Goal: Information Seeking & Learning: Learn about a topic

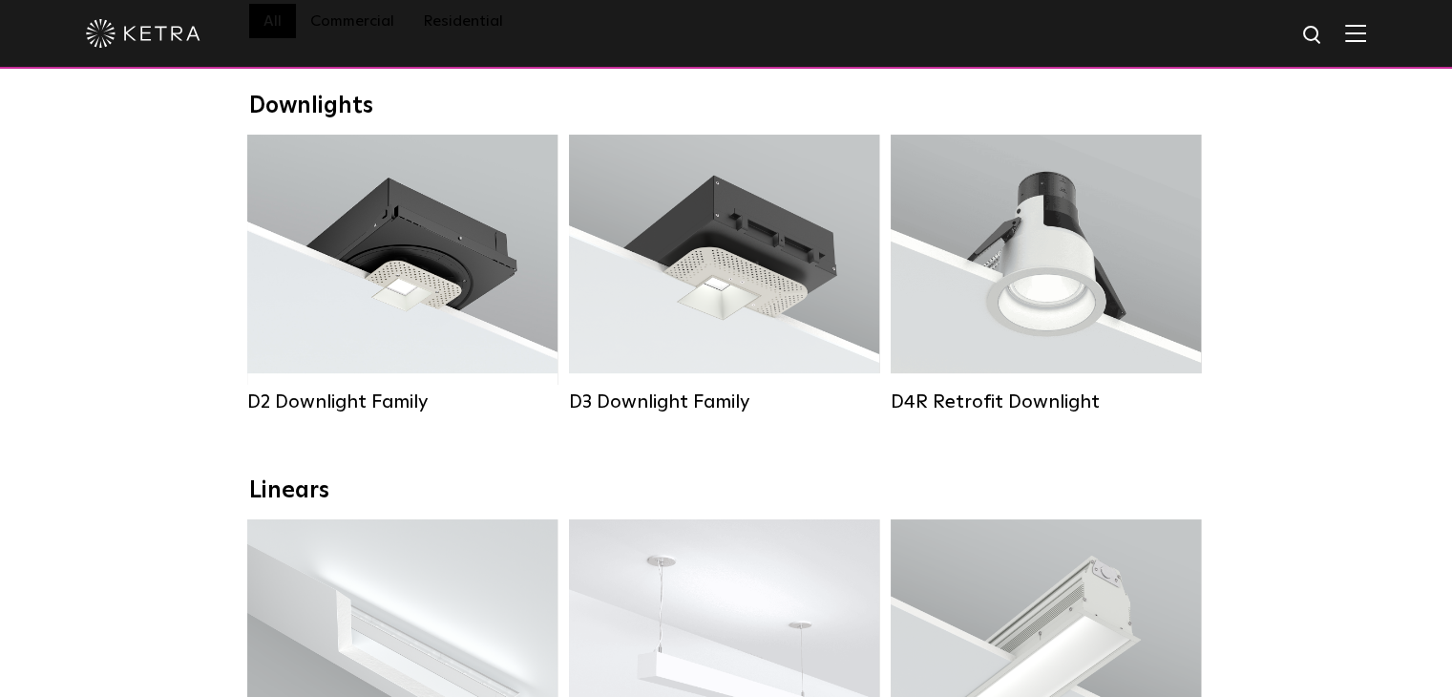
scroll to position [191, 0]
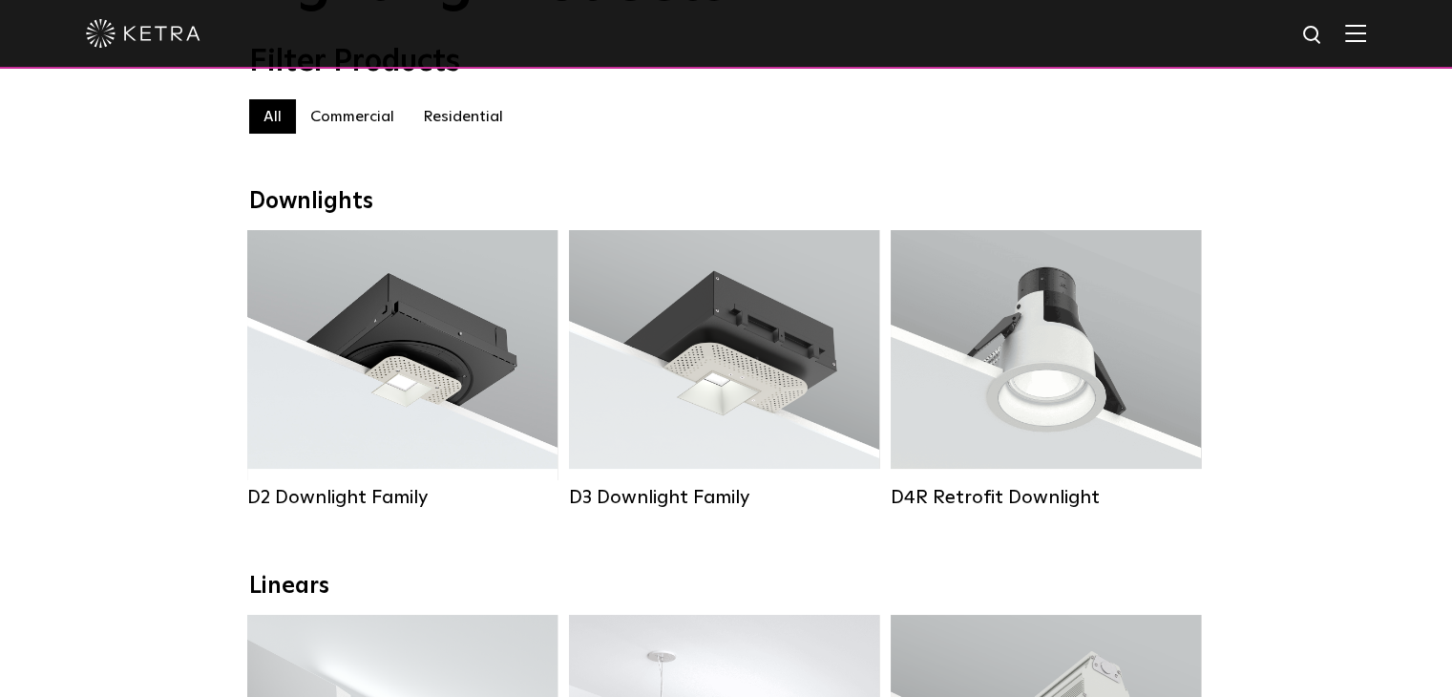
drag, startPoint x: 1109, startPoint y: 399, endPoint x: 1307, endPoint y: 441, distance: 202.0
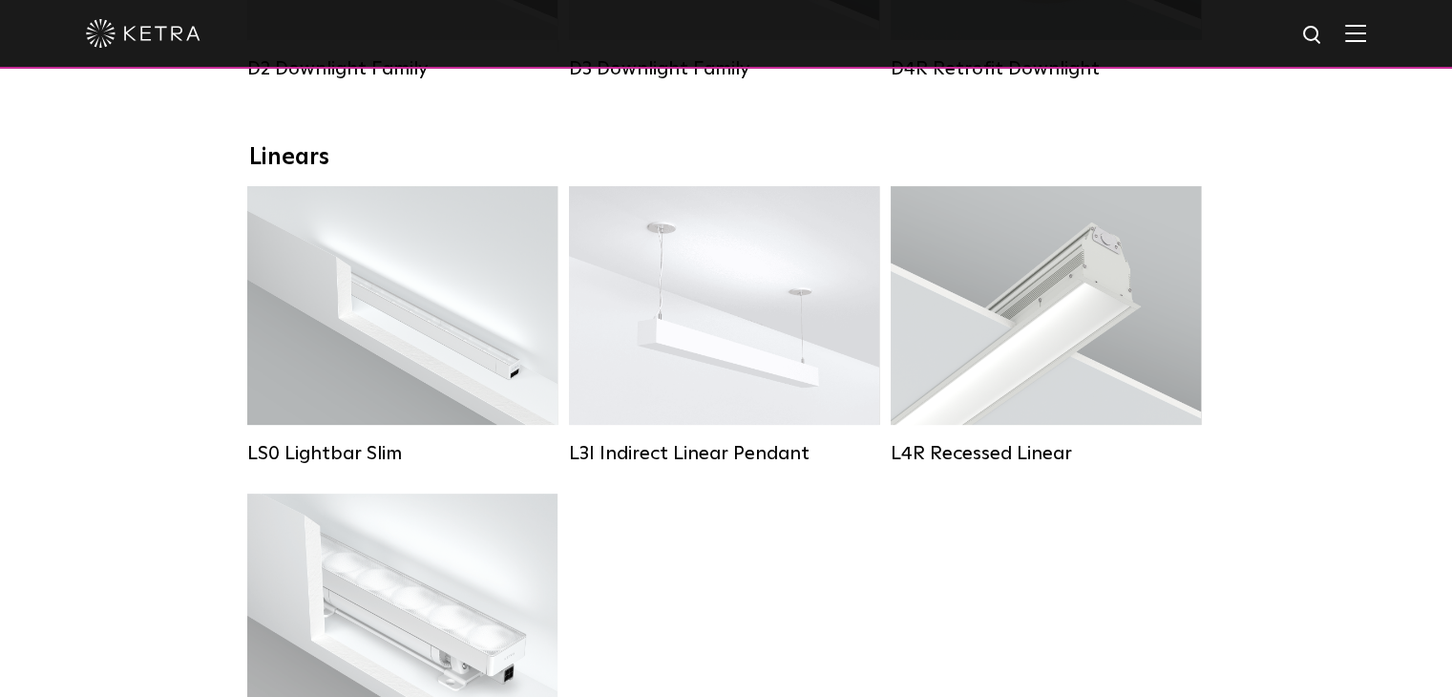
scroll to position [668, 0]
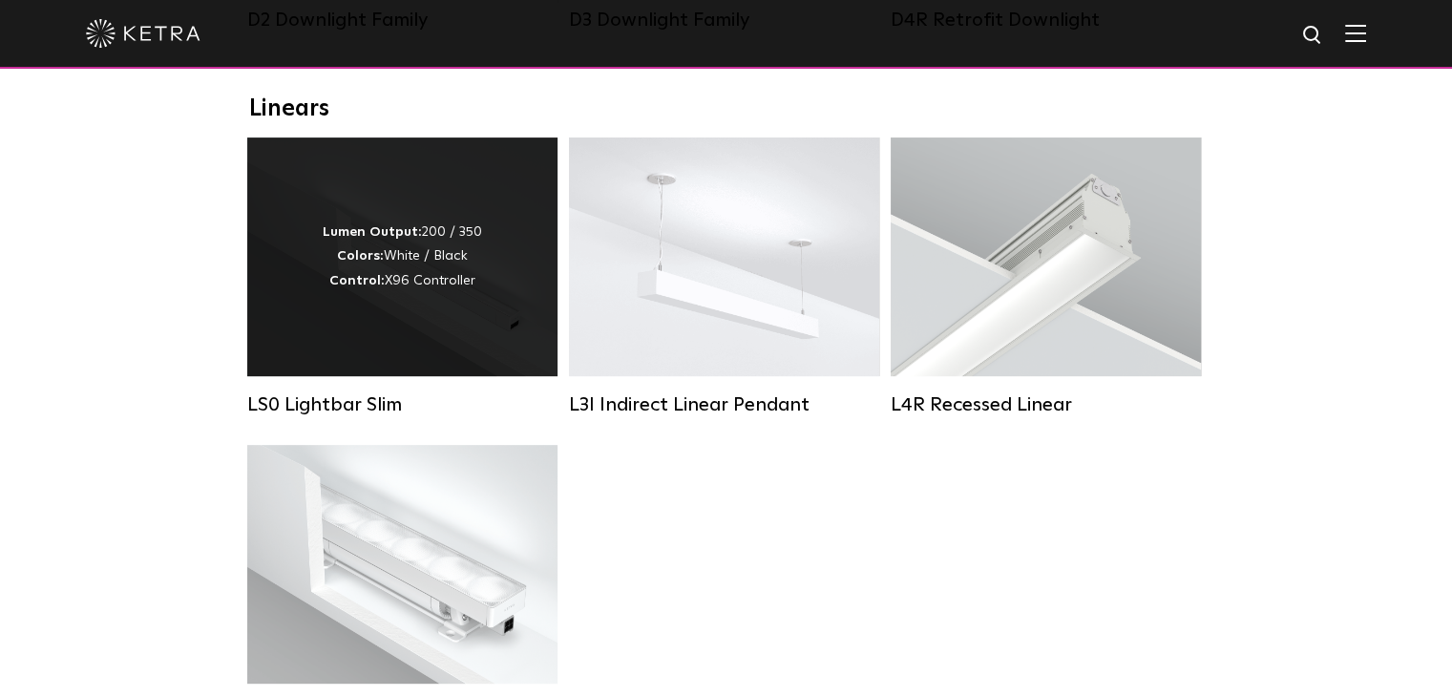
drag, startPoint x: 352, startPoint y: 291, endPoint x: 244, endPoint y: 325, distance: 113.2
click at [244, 325] on div "LS0 Lightbar Slim Lumen Output: 200 / 350 Colors: White / Black Control: X96 Co…" at bounding box center [402, 290] width 322 height 307
click at [369, 306] on div "Lumen Output: 200 / 350 Colors: White / Black Control: X96 Controller" at bounding box center [402, 256] width 310 height 239
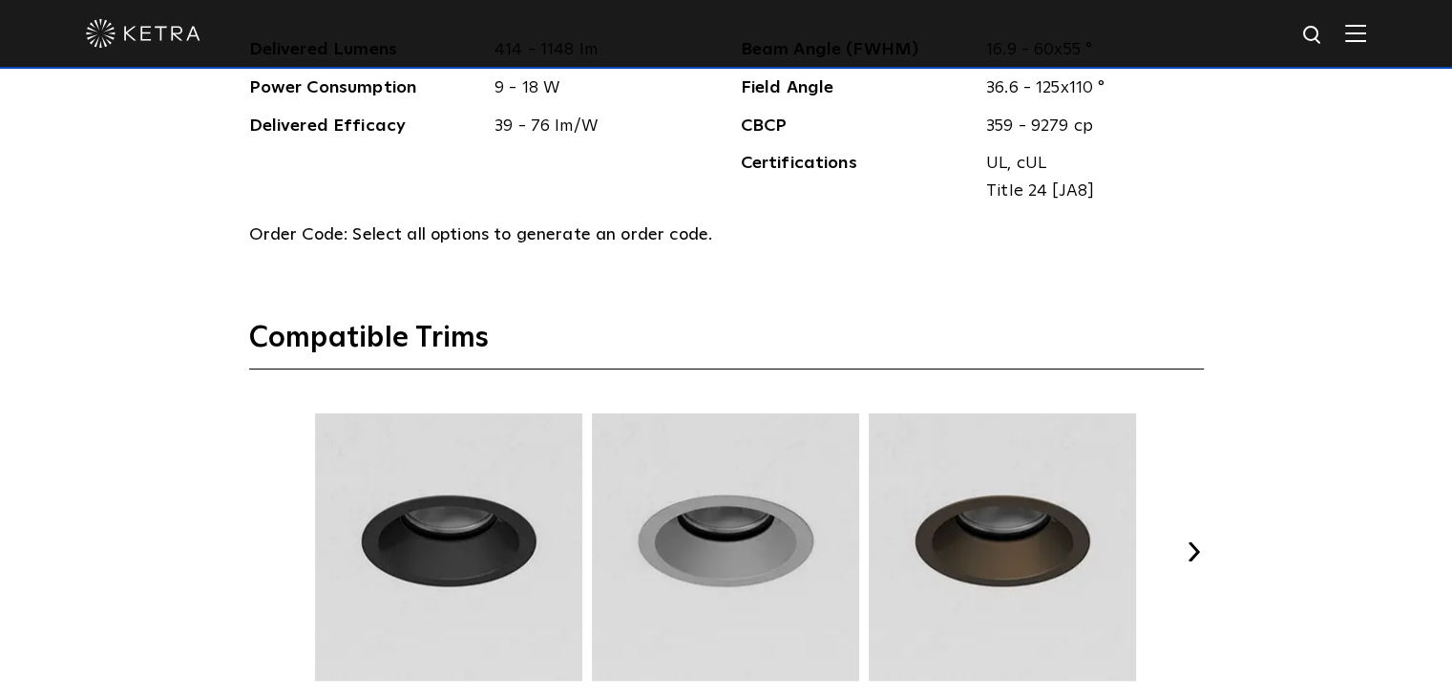
scroll to position [2100, 0]
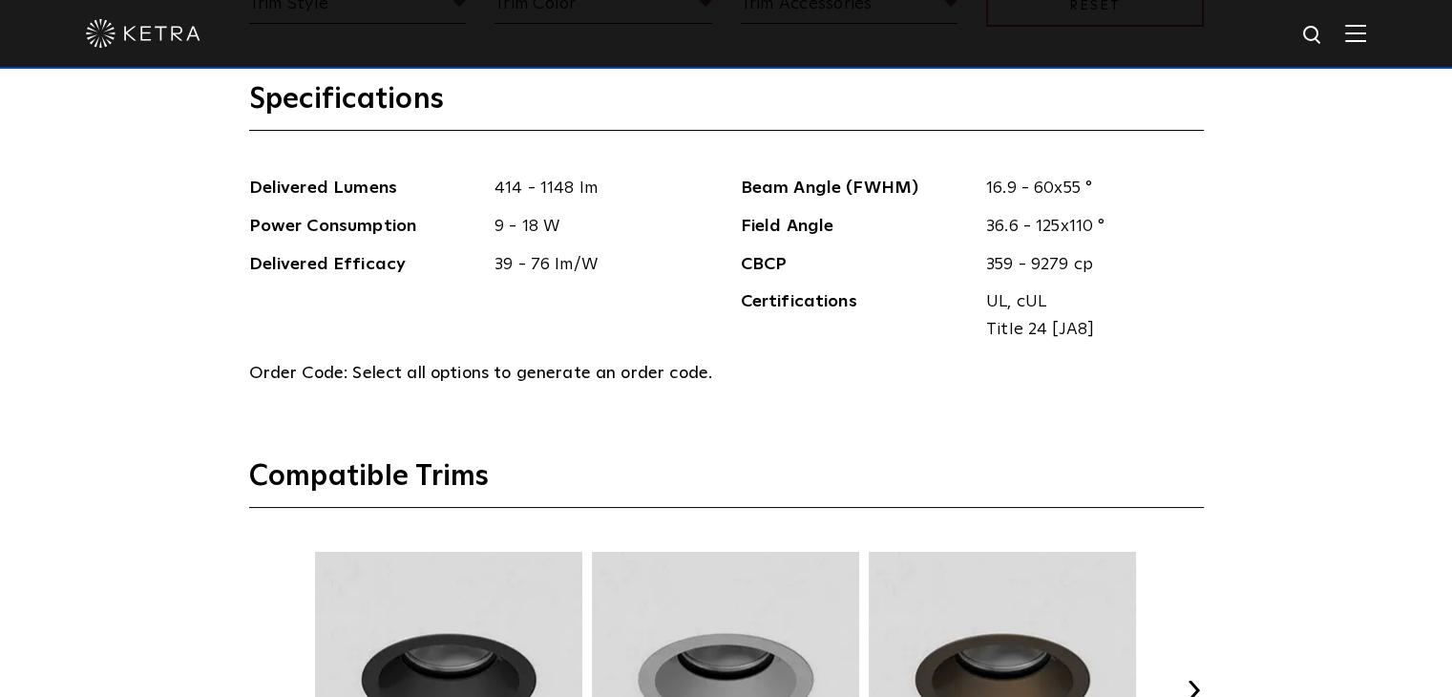
click at [1203, 681] on button "Next" at bounding box center [1194, 690] width 19 height 19
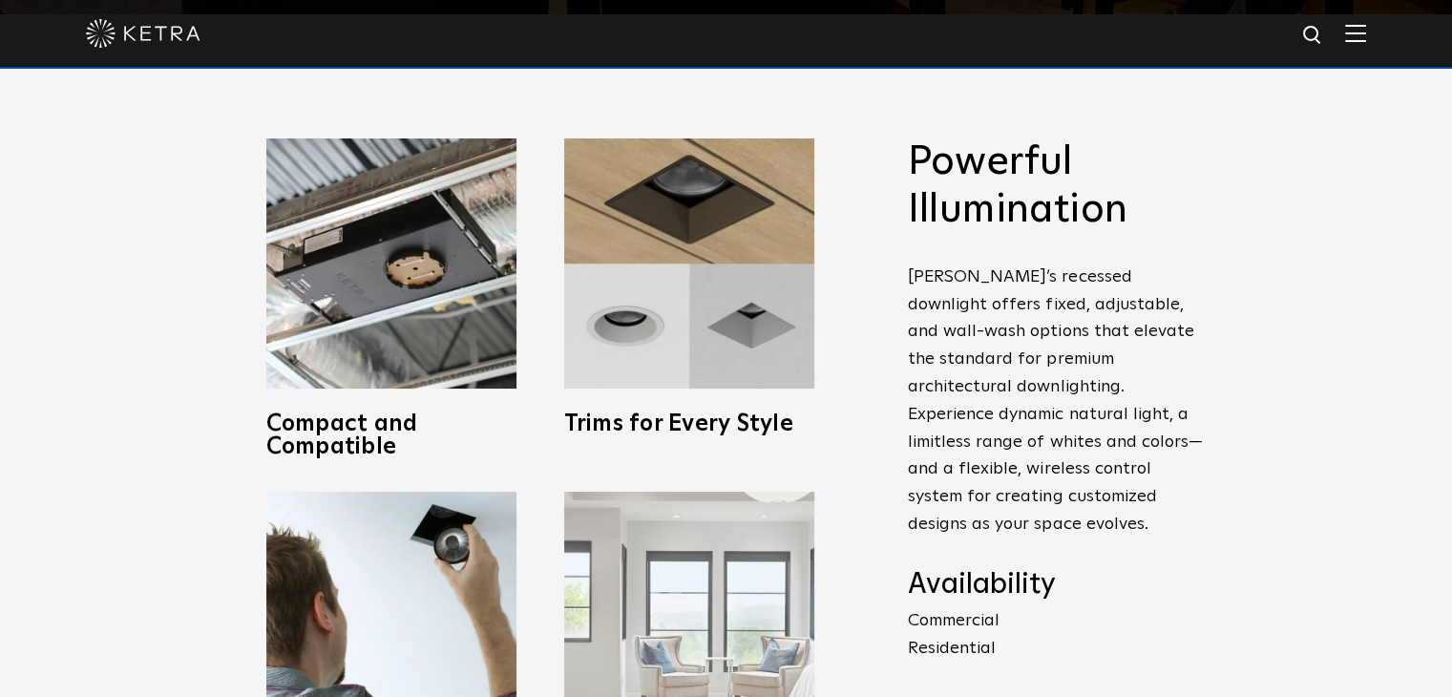
scroll to position [573, 0]
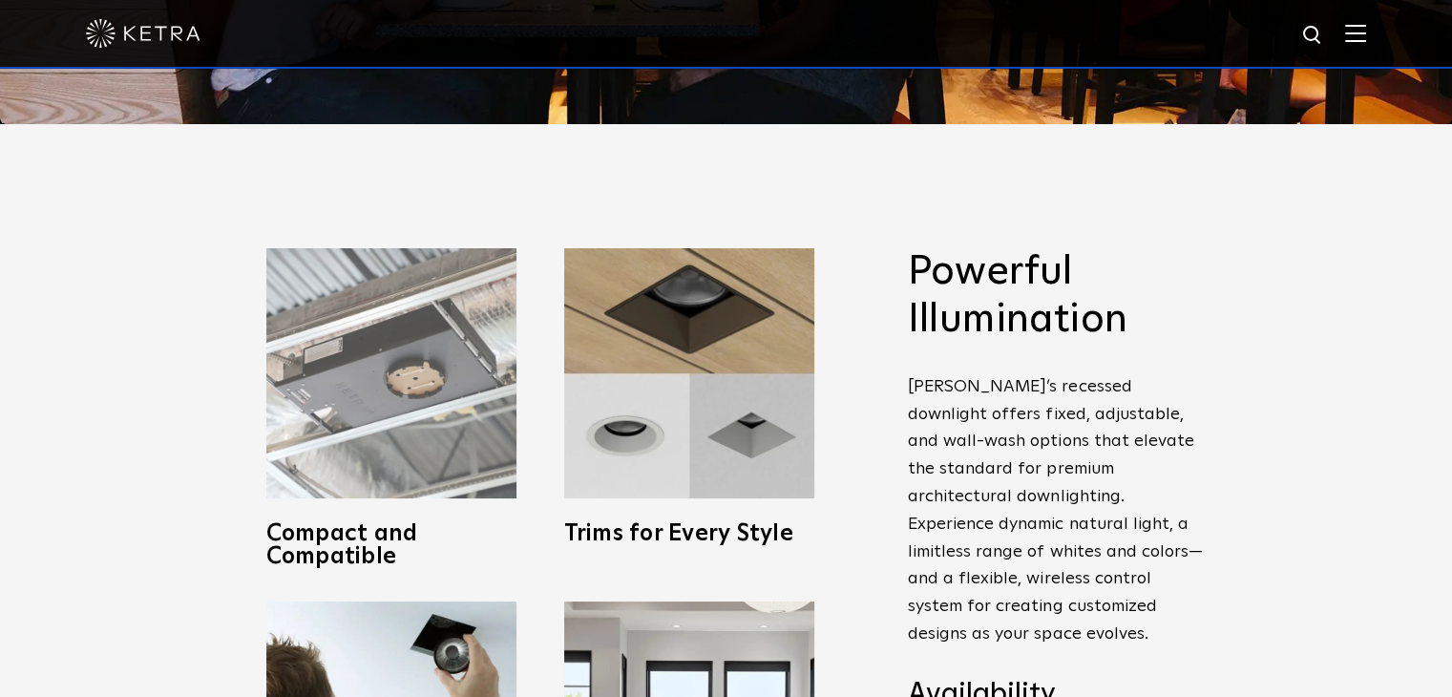
click at [417, 264] on img at bounding box center [391, 373] width 250 height 250
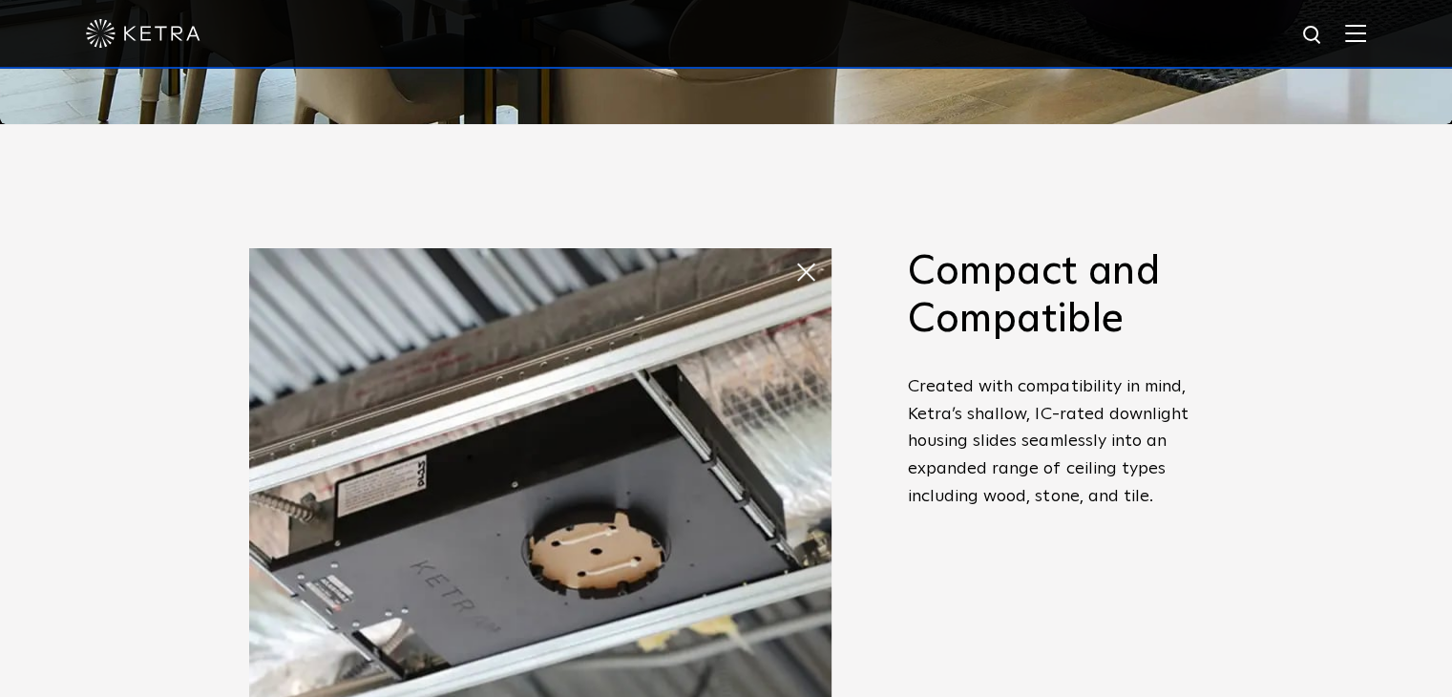
click at [393, 272] on img at bounding box center [540, 539] width 582 height 582
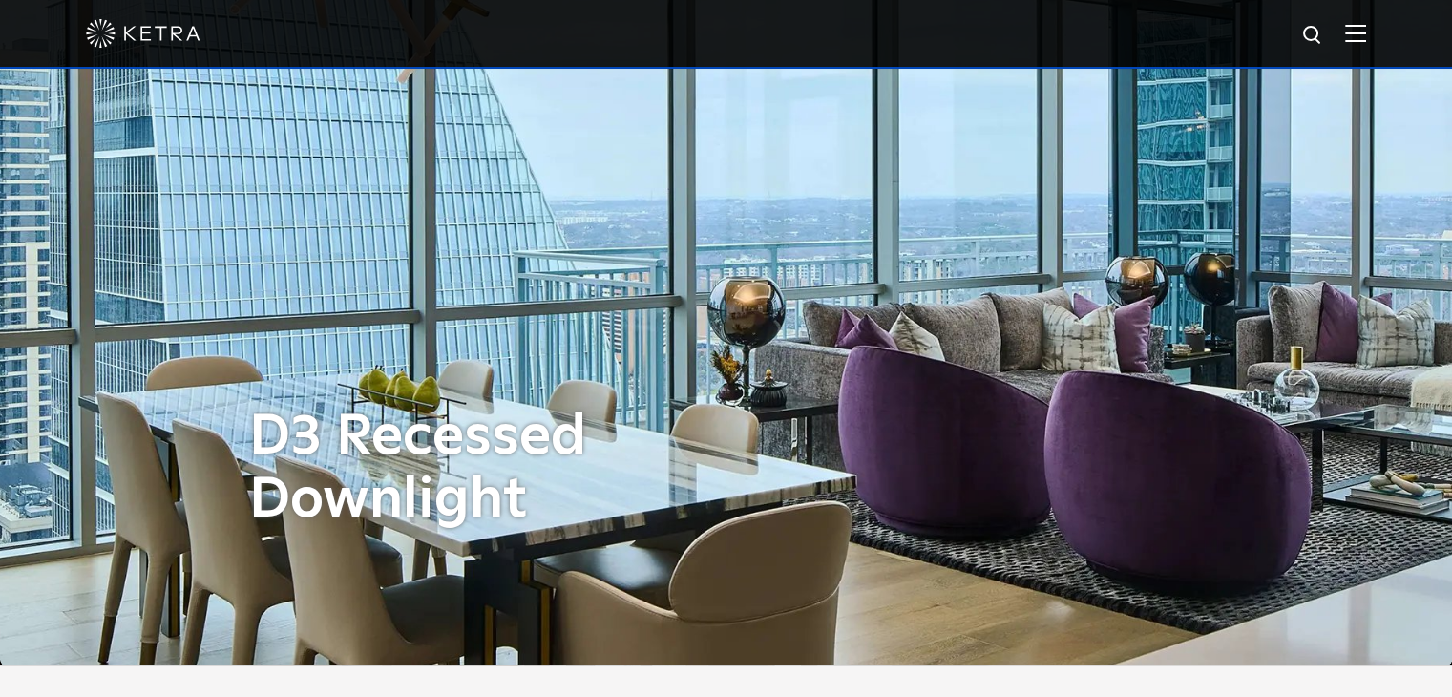
scroll to position [0, 0]
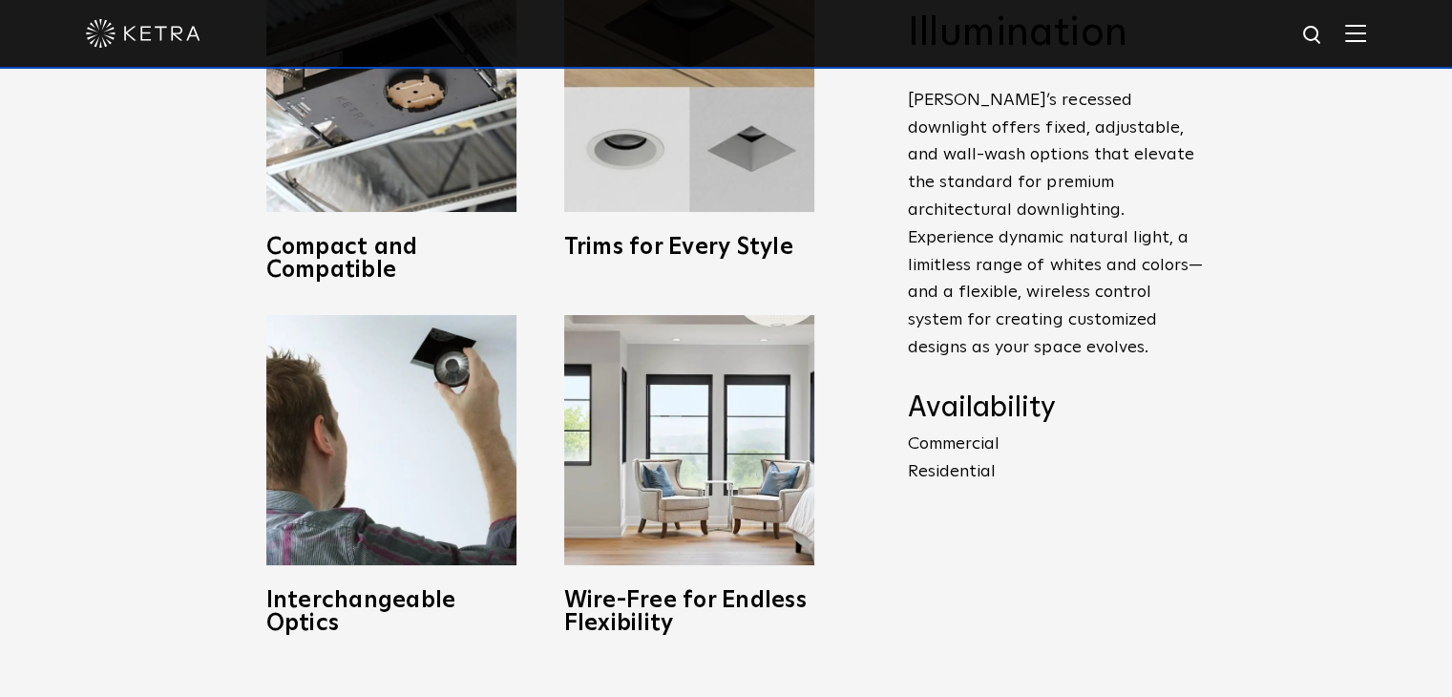
scroll to position [573, 0]
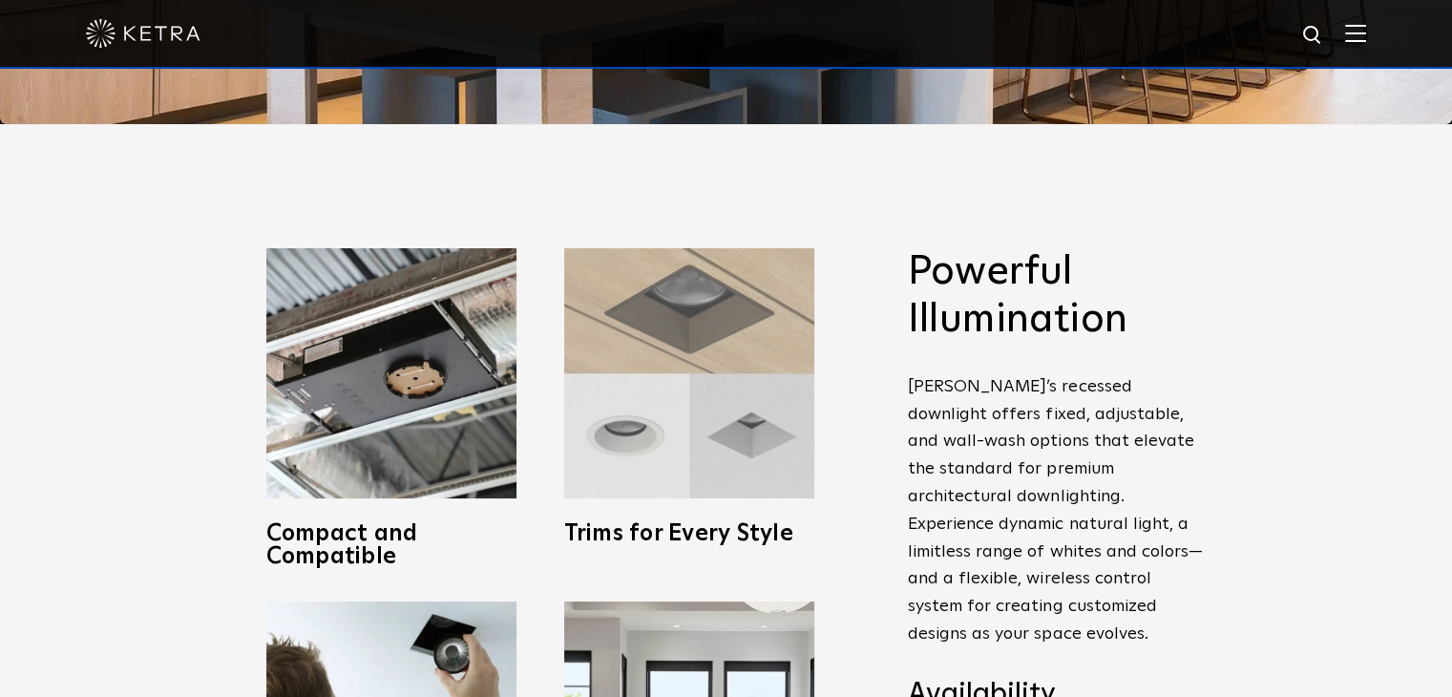
click at [691, 413] on img at bounding box center [689, 373] width 250 height 250
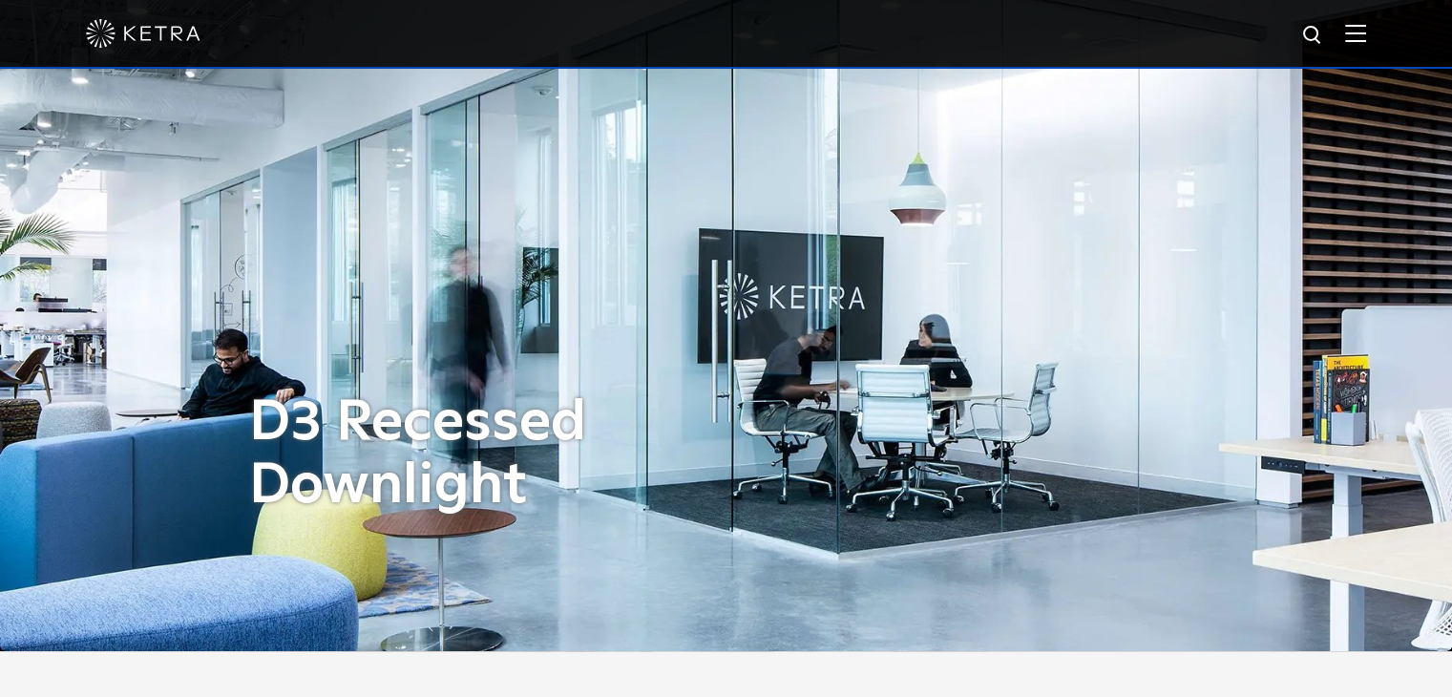
scroll to position [0, 0]
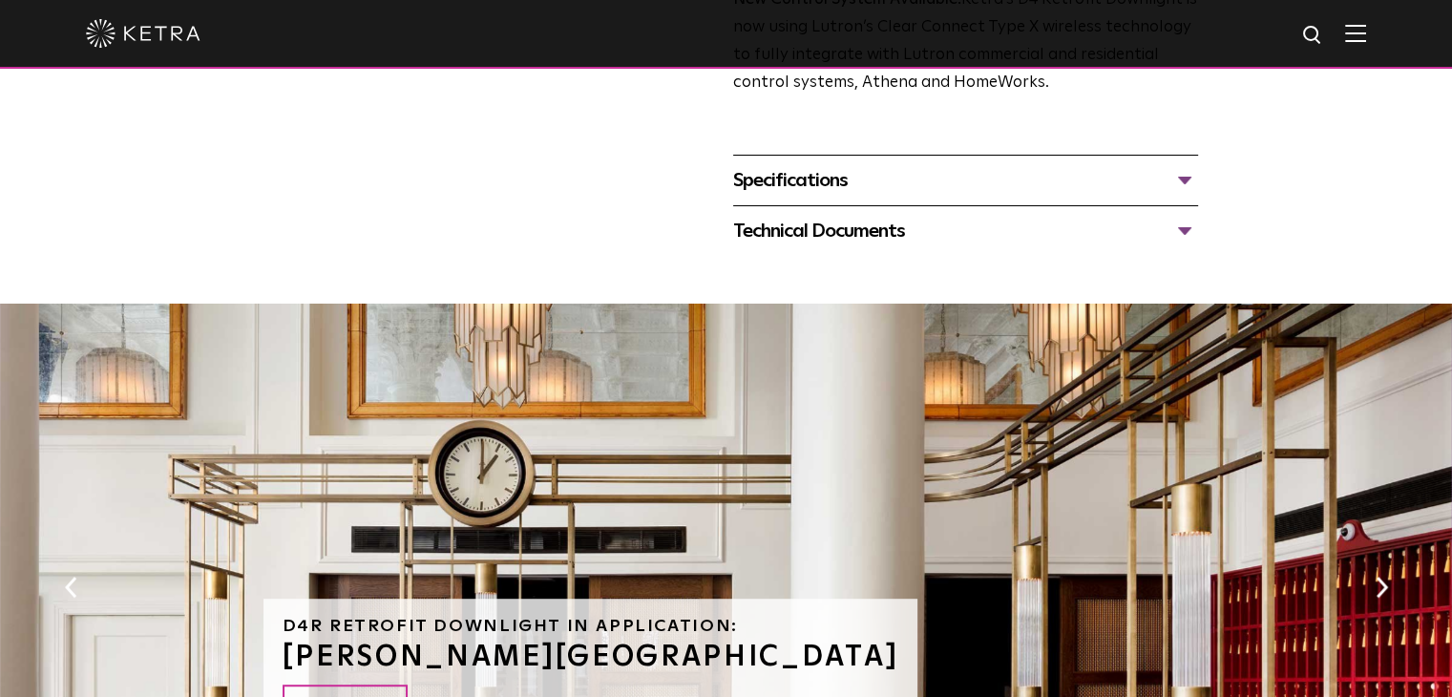
scroll to position [718, 0]
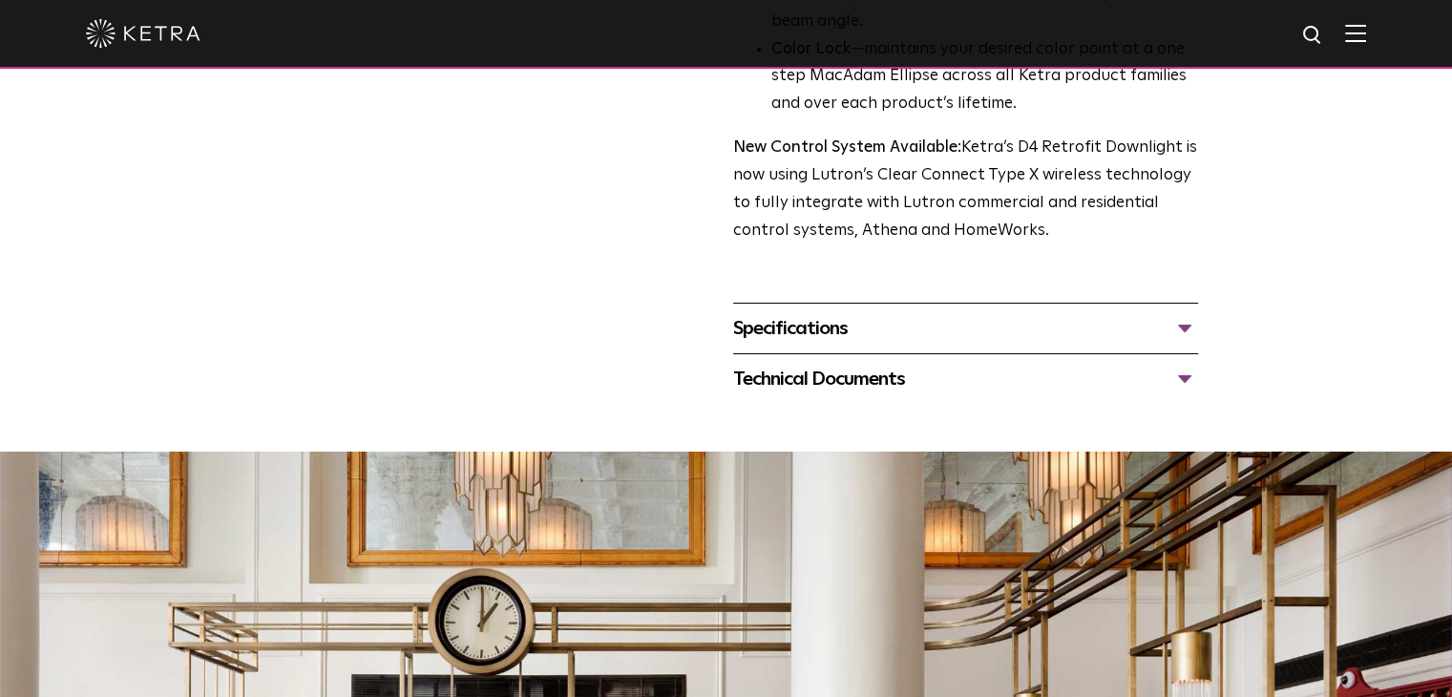
click at [808, 332] on div "Specifications" at bounding box center [965, 328] width 465 height 31
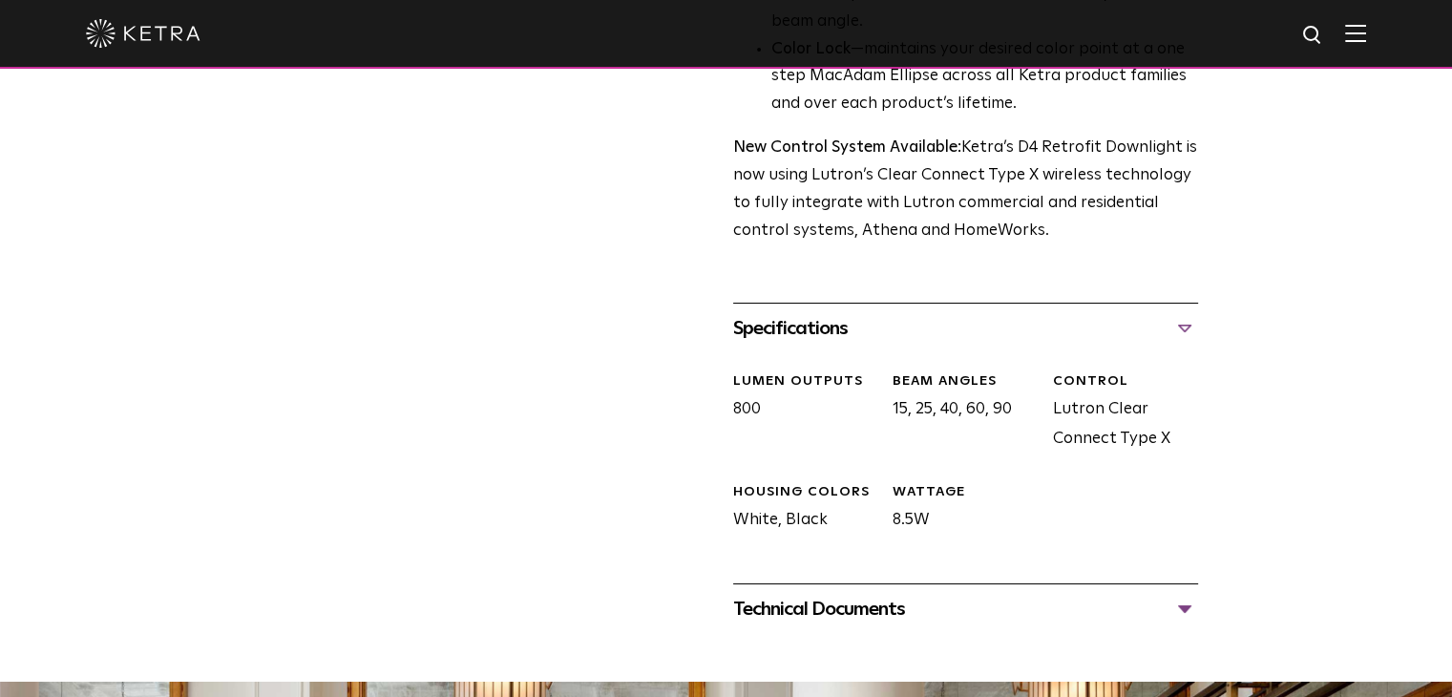
click at [808, 332] on div "Specifications" at bounding box center [965, 328] width 465 height 31
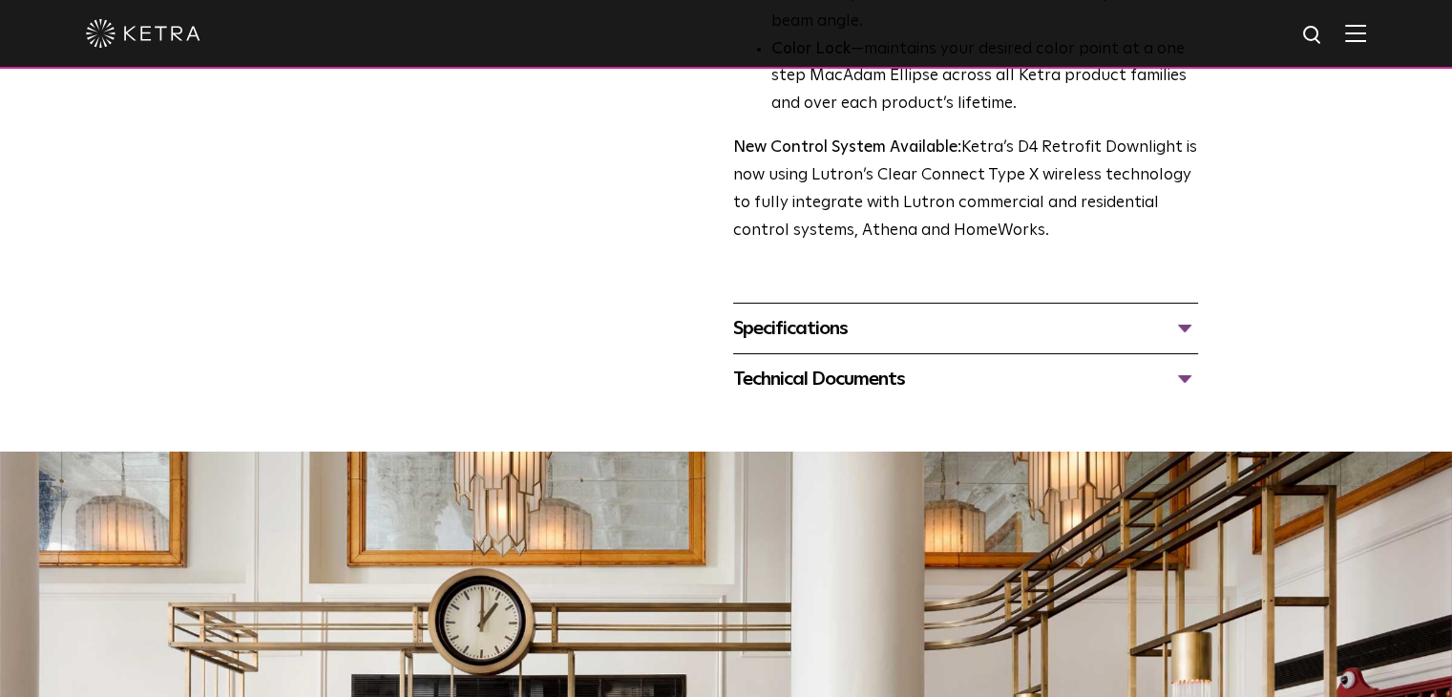
click at [801, 395] on div "Technical Documents D4R Specification Sheet D4R Installation Guide D4R Retrofit…" at bounding box center [965, 378] width 465 height 51
click at [822, 382] on div "Technical Documents" at bounding box center [965, 379] width 465 height 31
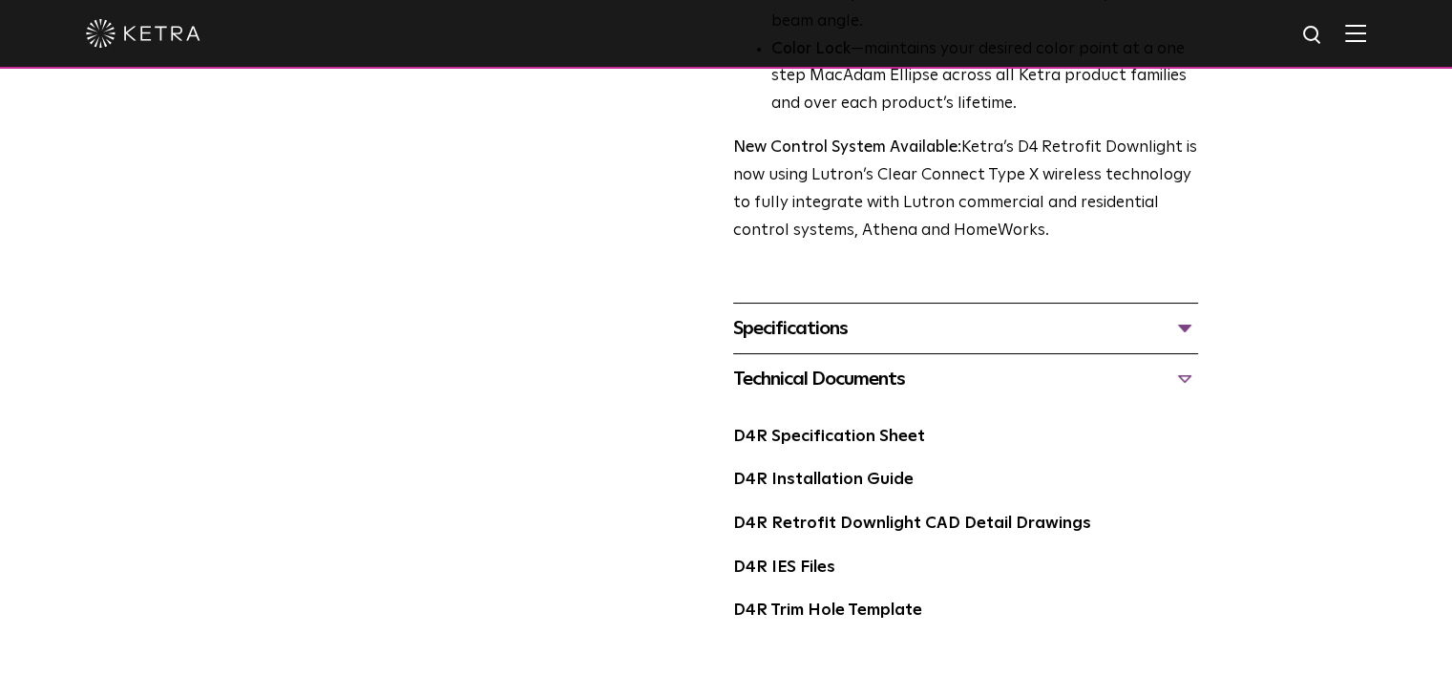
click at [822, 382] on div "Technical Documents" at bounding box center [965, 379] width 465 height 31
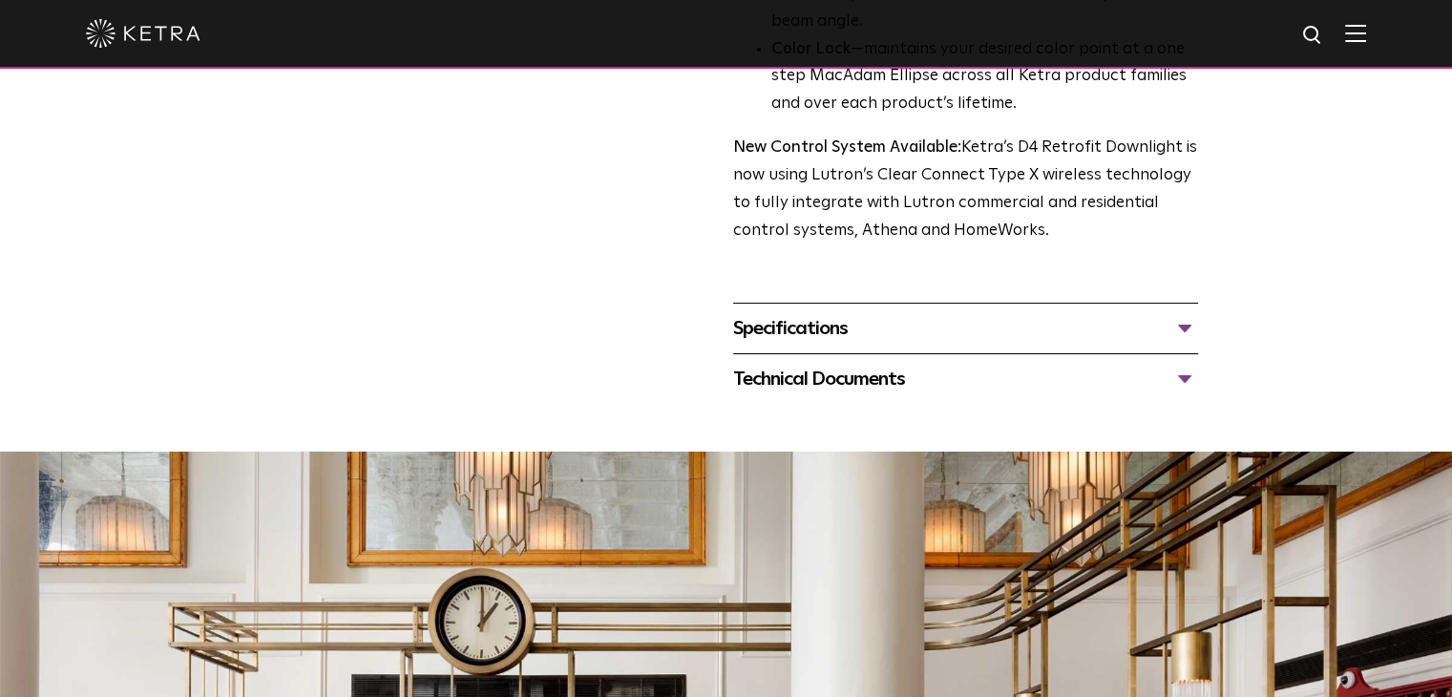
click at [822, 382] on div "Technical Documents" at bounding box center [965, 379] width 465 height 31
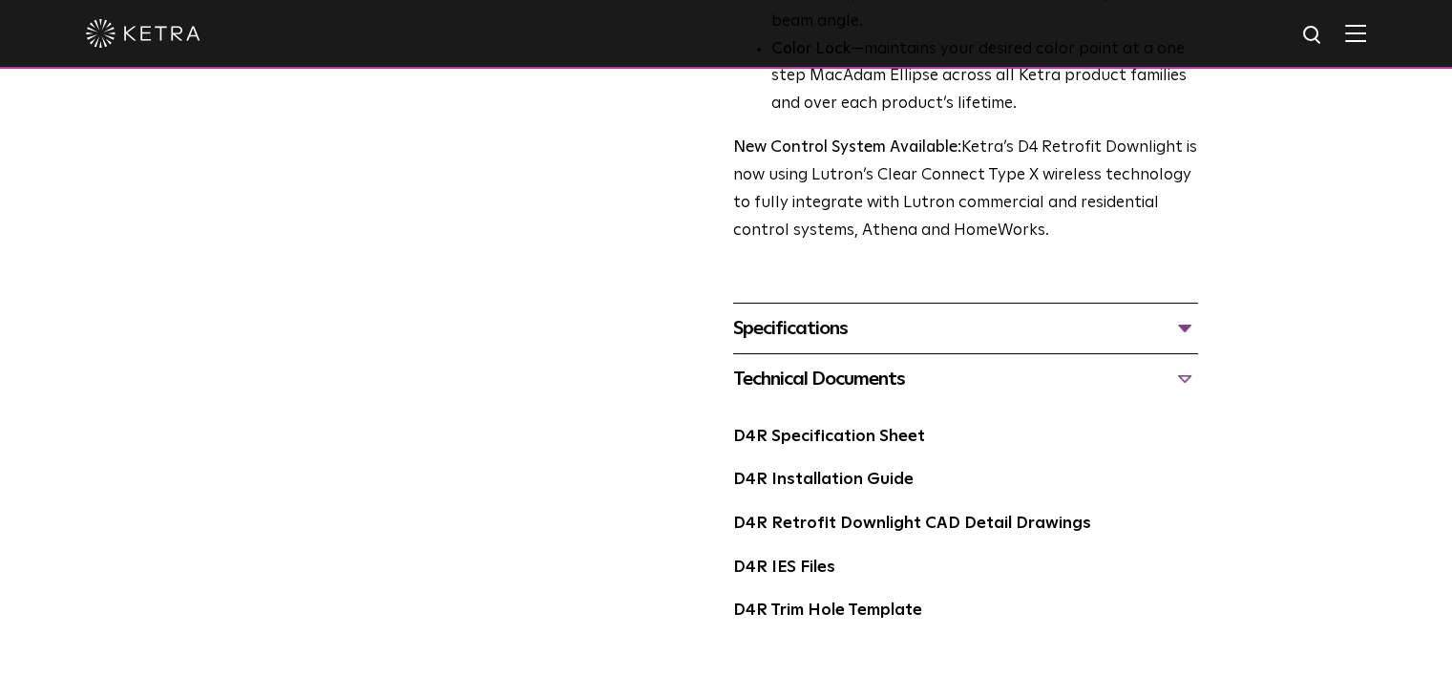
click at [514, 426] on div "D4R Retrofit Downlight Availability: Commercial & Residential Ketra’s D4R retro…" at bounding box center [726, 41] width 954 height 1238
click at [741, 379] on div "Technical Documents" at bounding box center [965, 379] width 465 height 31
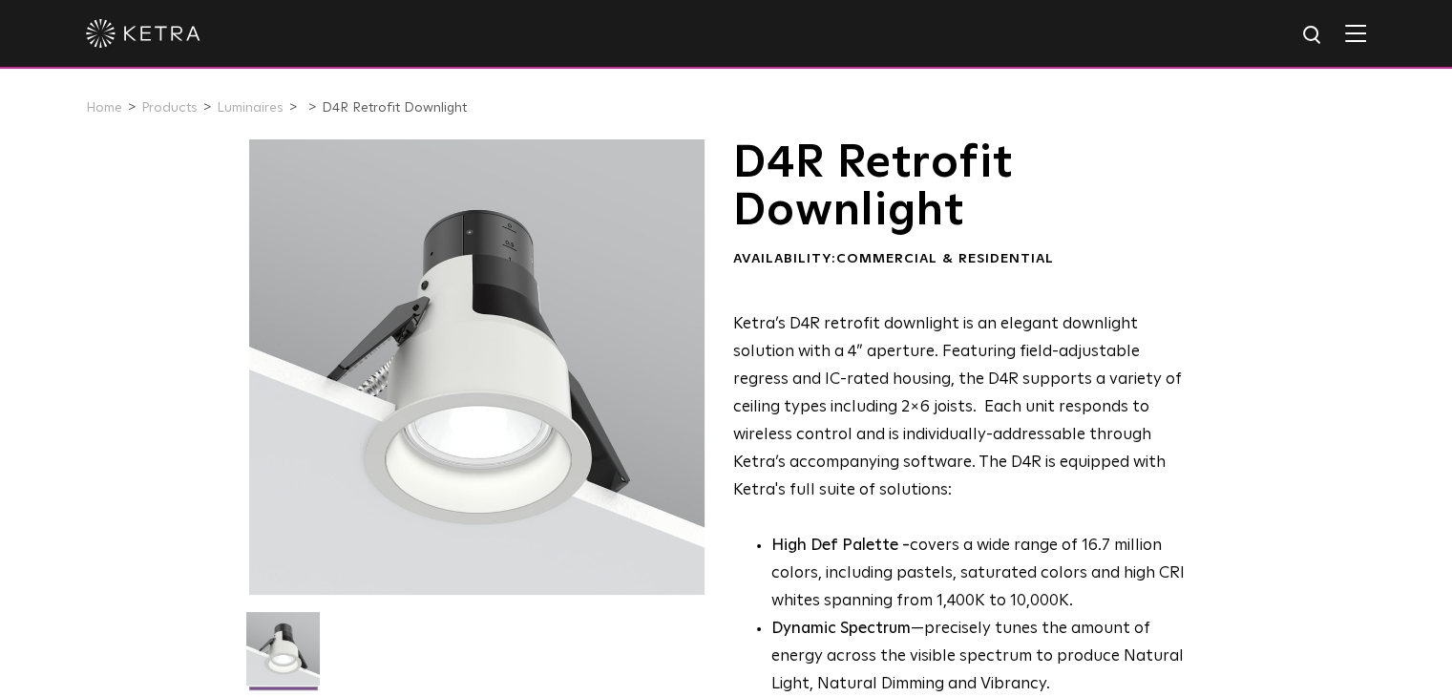
scroll to position [0, 0]
drag, startPoint x: 501, startPoint y: 383, endPoint x: 1053, endPoint y: 300, distance: 557.9
click at [1053, 300] on div "D4R Retrofit Downlight Availability: Commercial & Residential Ketra’s D4R retro…" at bounding box center [965, 551] width 465 height 824
drag, startPoint x: 447, startPoint y: 360, endPoint x: 970, endPoint y: 314, distance: 525.1
click at [970, 314] on p "Ketra’s D4R retrofit downlight is an elegant downlight solution with a 4” apert…" at bounding box center [965, 407] width 465 height 193
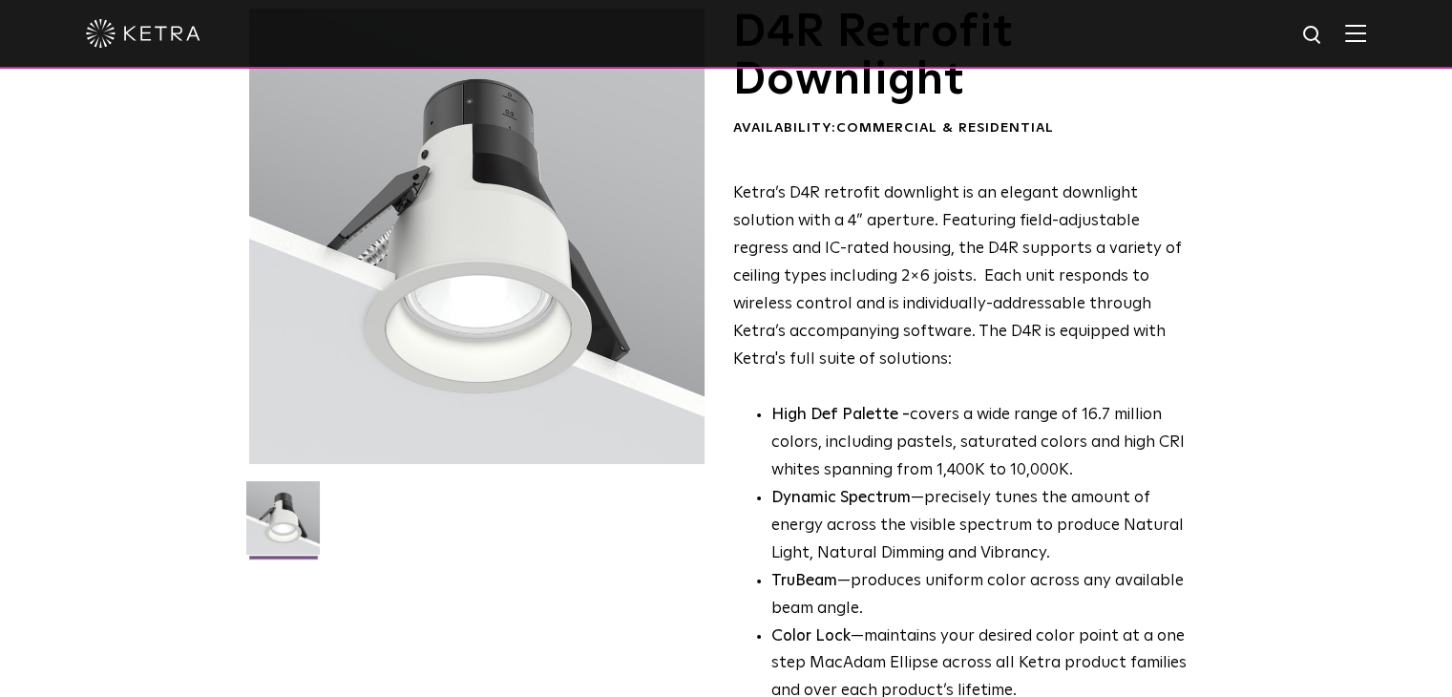
scroll to position [50, 0]
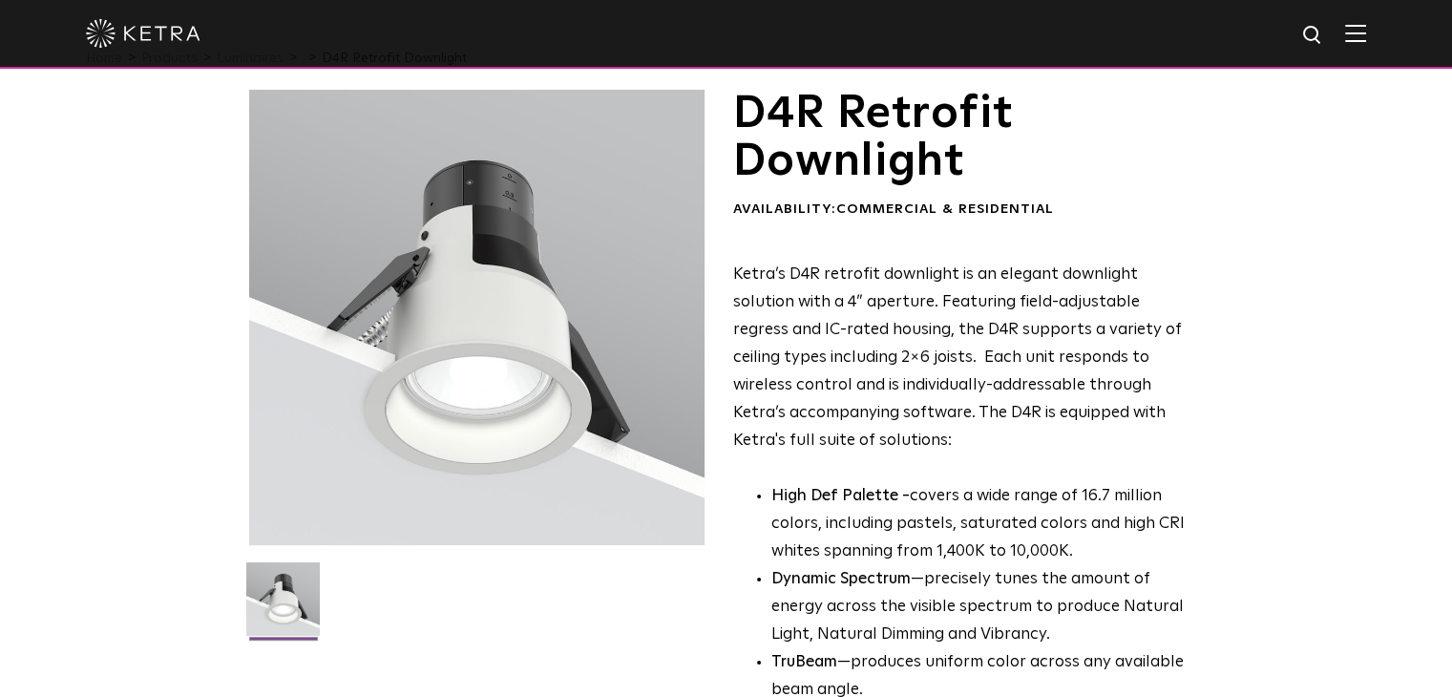
drag, startPoint x: 485, startPoint y: 345, endPoint x: 335, endPoint y: 284, distance: 161.5
drag, startPoint x: 335, startPoint y: 284, endPoint x: 84, endPoint y: 367, distance: 264.1
click at [72, 367] on div "D4R Retrofit Downlight Availability: Commercial & Residential Ketra’s D4R retro…" at bounding box center [726, 581] width 1452 height 982
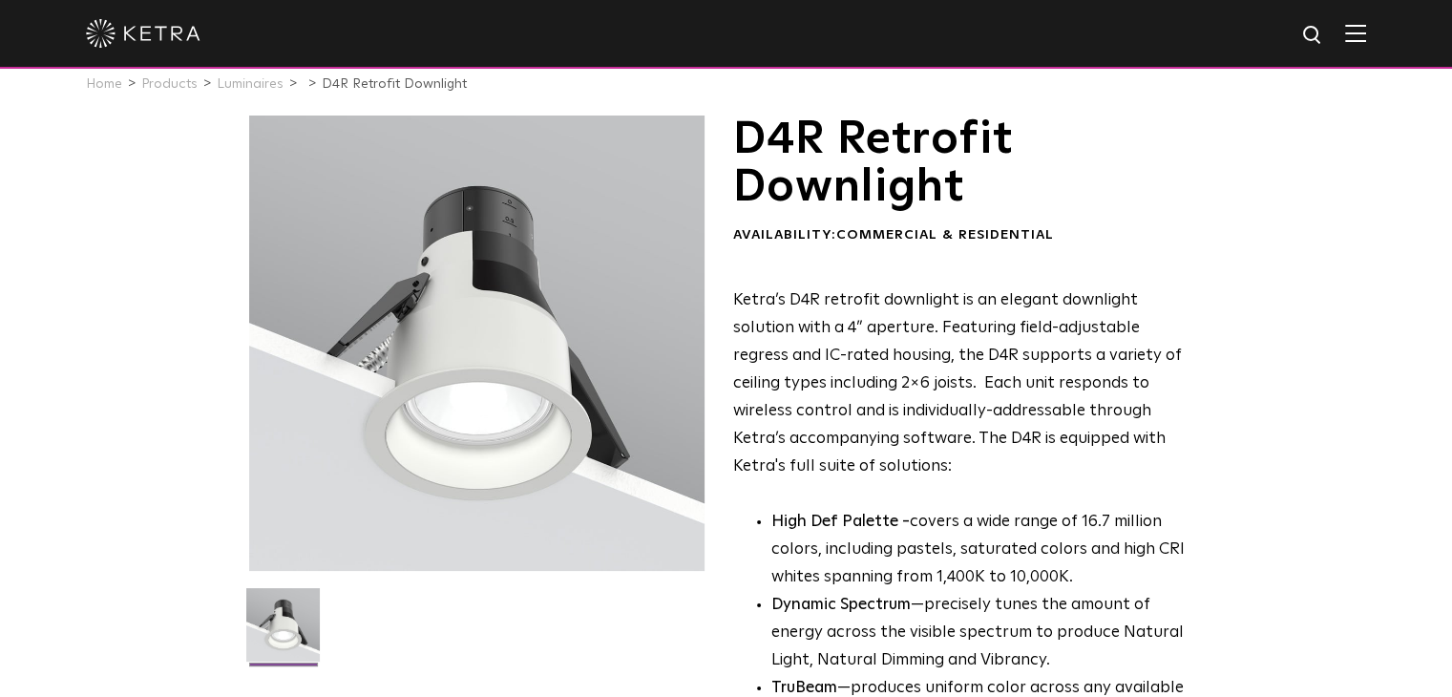
scroll to position [0, 0]
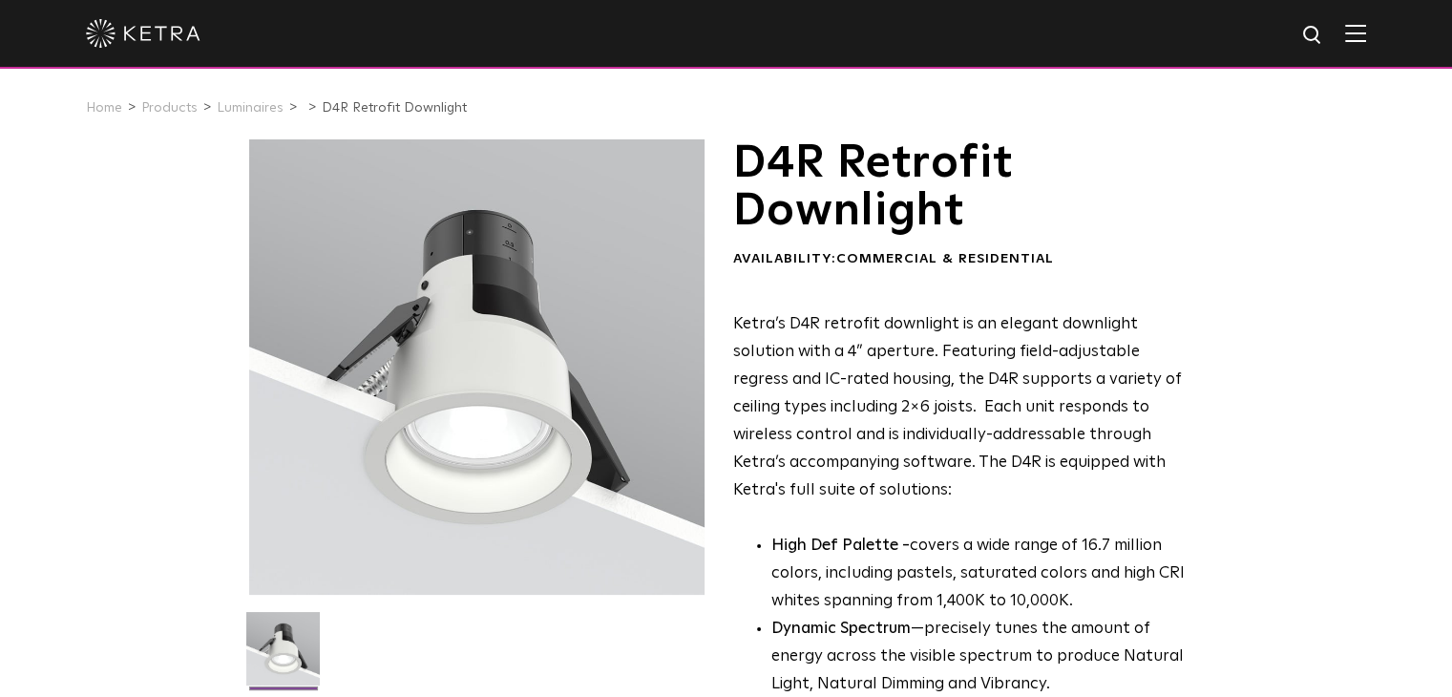
click at [521, 414] on div at bounding box center [476, 366] width 455 height 455
drag, startPoint x: 476, startPoint y: 364, endPoint x: 412, endPoint y: 276, distance: 108.6
drag, startPoint x: 412, startPoint y: 276, endPoint x: 447, endPoint y: 219, distance: 66.8
drag, startPoint x: 447, startPoint y: 219, endPoint x: 1061, endPoint y: 347, distance: 628.1
click at [1061, 347] on p "Ketra’s D4R retrofit downlight is an elegant downlight solution with a 4” apert…" at bounding box center [965, 407] width 465 height 193
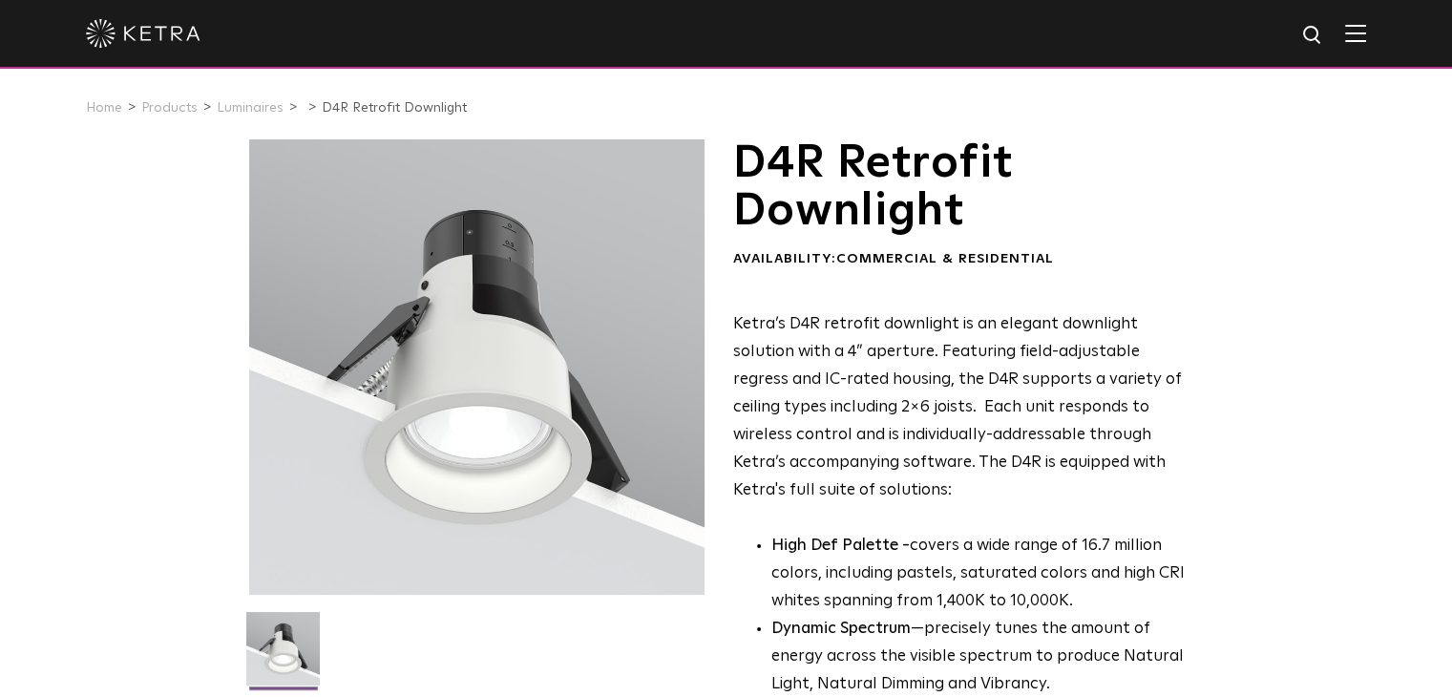
drag, startPoint x: 959, startPoint y: 333, endPoint x: 661, endPoint y: 358, distance: 298.8
drag, startPoint x: 661, startPoint y: 358, endPoint x: 511, endPoint y: 427, distance: 165.7
drag, startPoint x: 511, startPoint y: 427, endPoint x: 490, endPoint y: 443, distance: 26.5
click at [490, 443] on div at bounding box center [476, 366] width 455 height 455
click at [472, 455] on div at bounding box center [476, 366] width 455 height 455
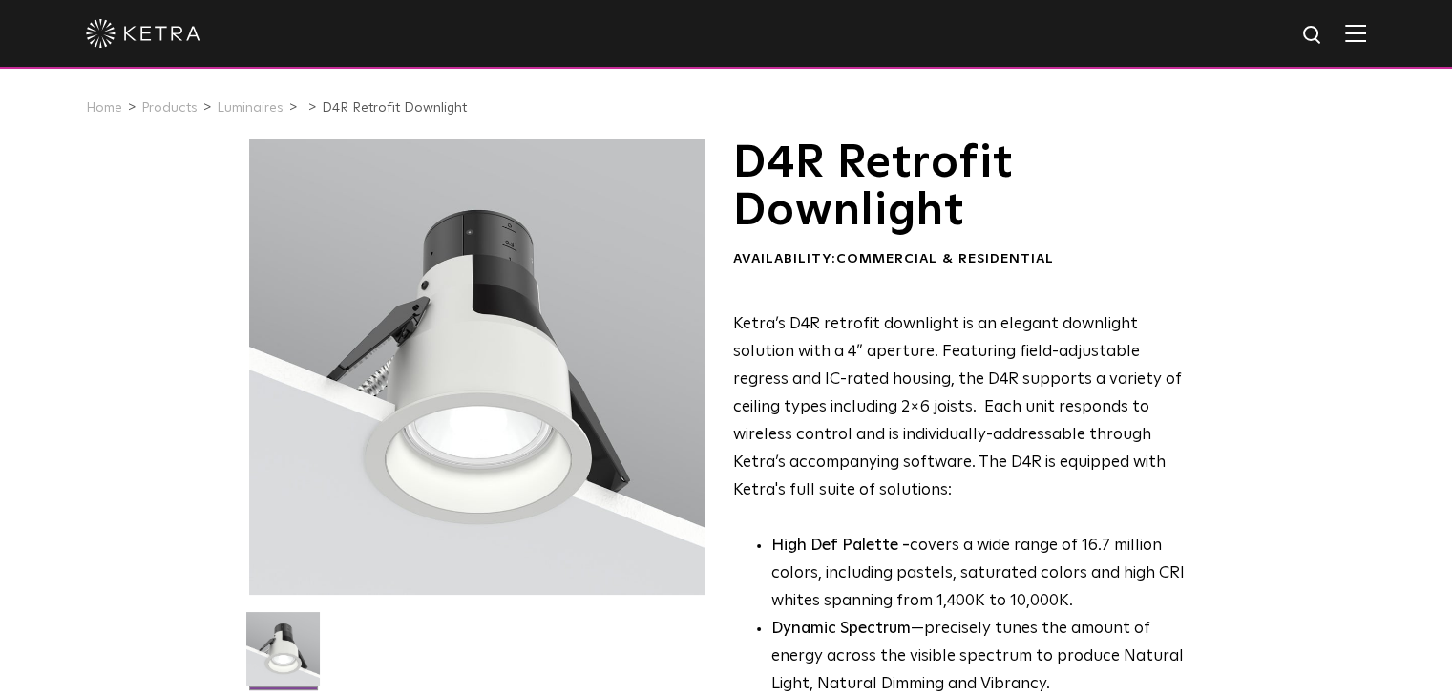
click at [472, 455] on div at bounding box center [476, 366] width 455 height 455
click at [286, 639] on img at bounding box center [282, 656] width 73 height 88
drag, startPoint x: 286, startPoint y: 639, endPoint x: 195, endPoint y: 524, distance: 146.7
click at [195, 524] on div "D4R Retrofit Downlight Availability: Commercial & Residential Ketra’s D4R retro…" at bounding box center [726, 630] width 1452 height 982
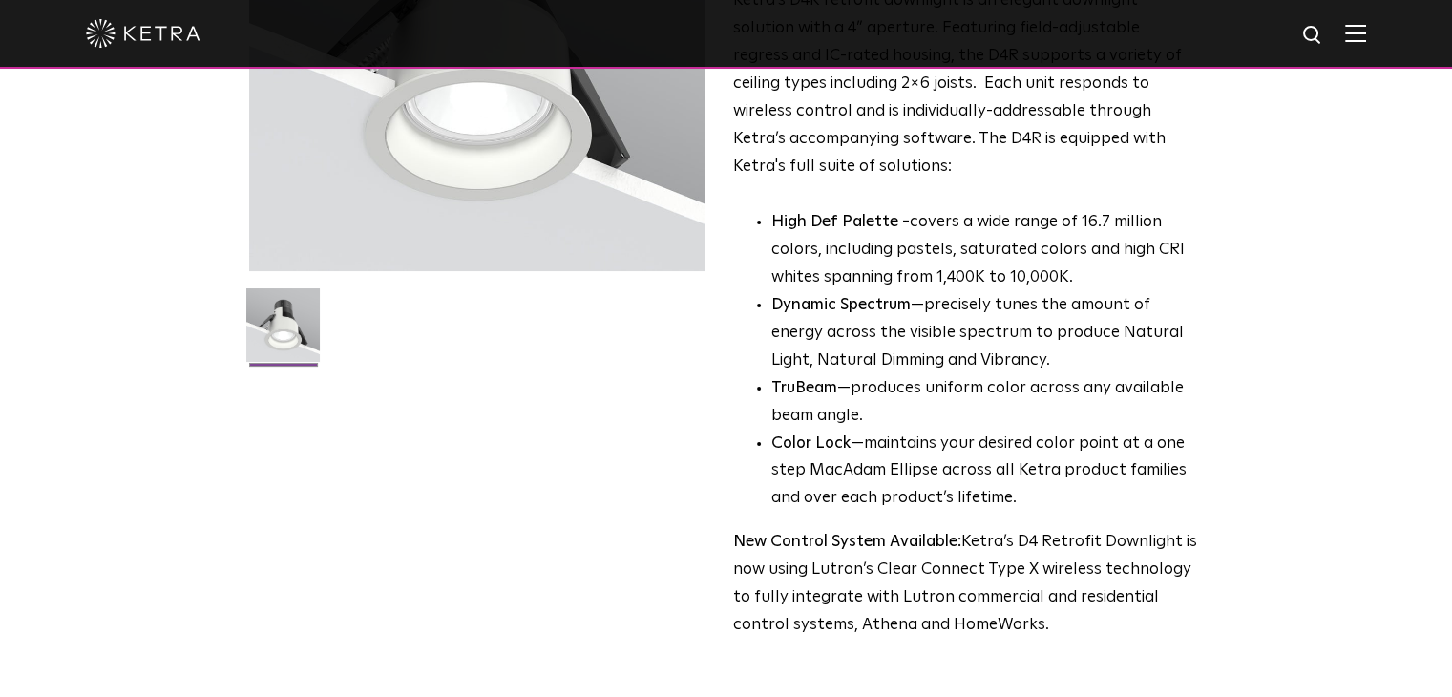
scroll to position [477, 0]
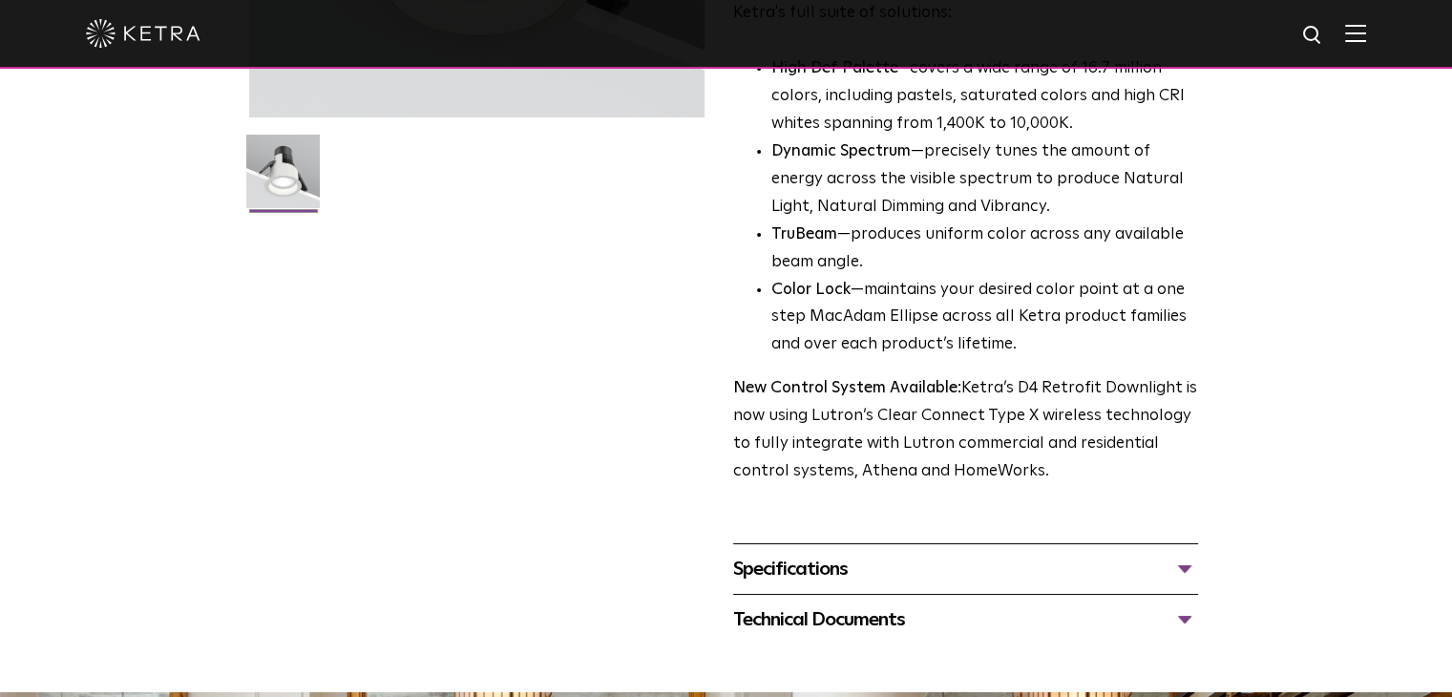
click at [828, 556] on div "Specifications" at bounding box center [965, 569] width 465 height 31
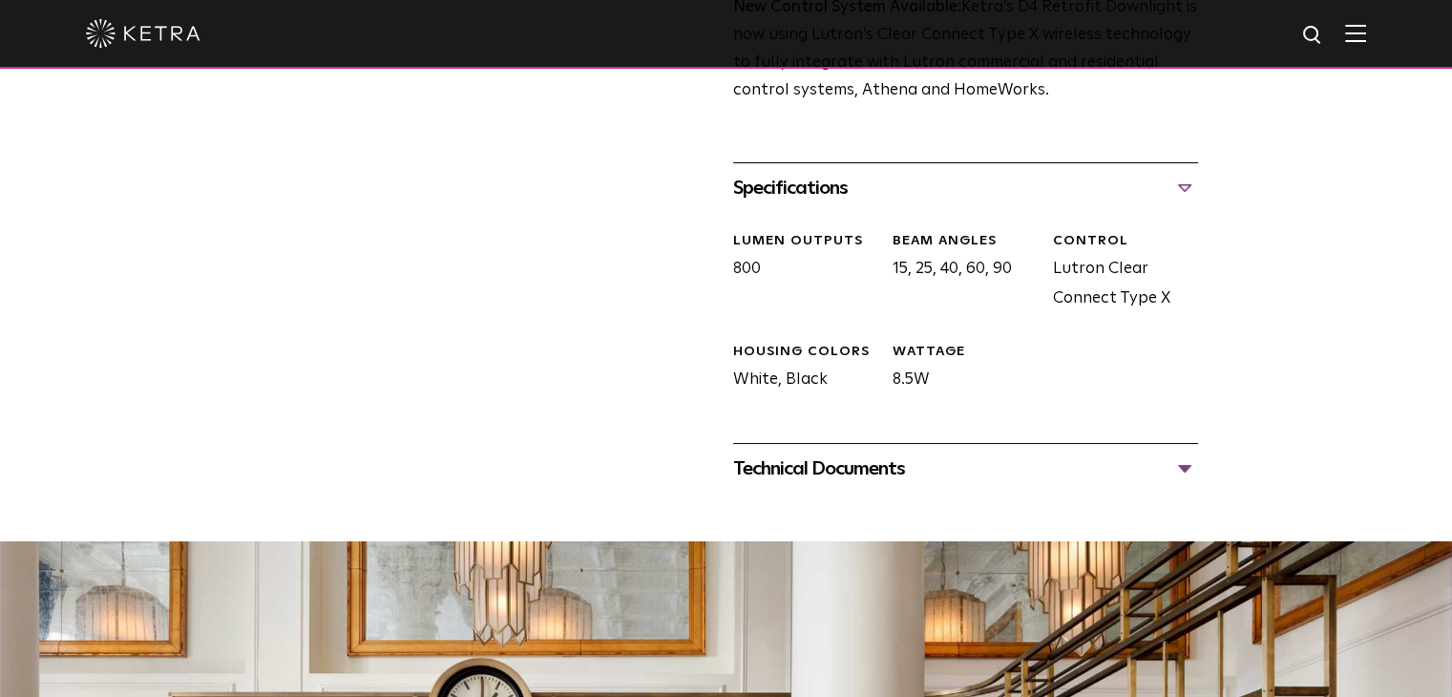
scroll to position [859, 0]
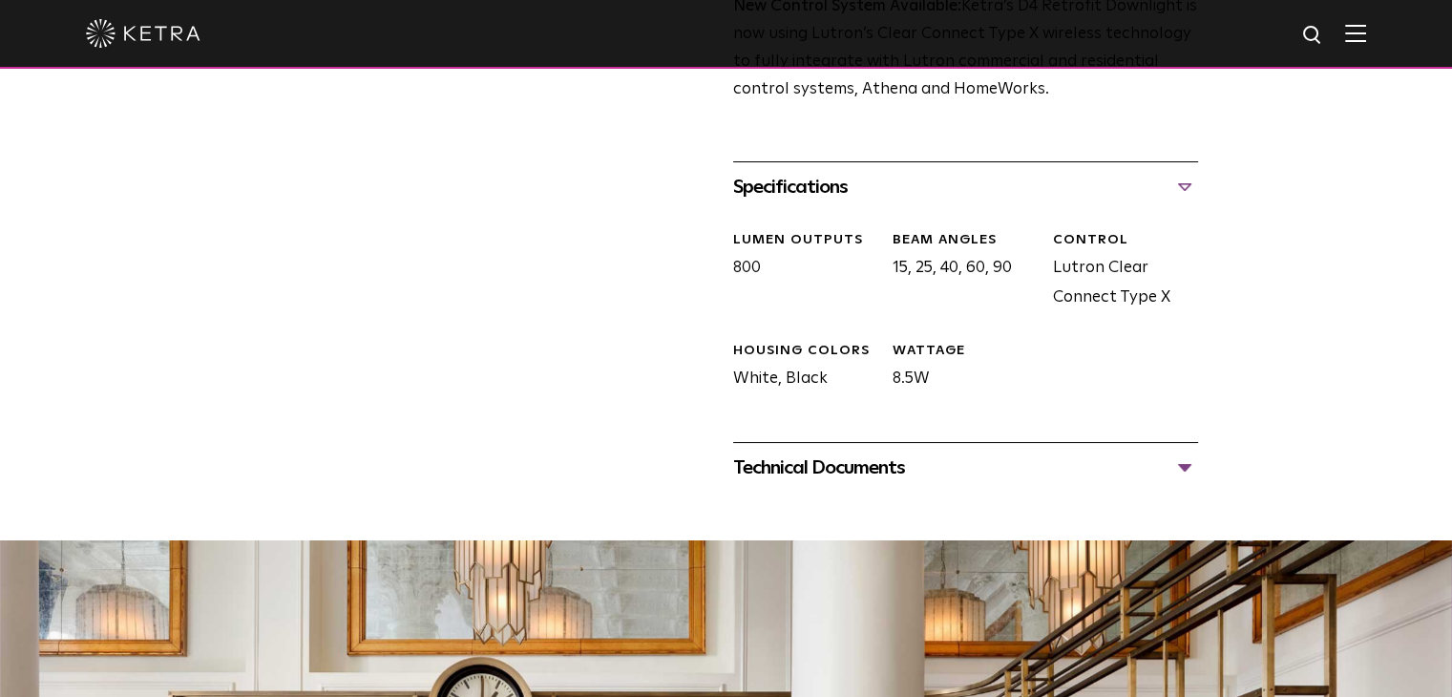
click at [870, 459] on div "Technical Documents" at bounding box center [965, 467] width 465 height 31
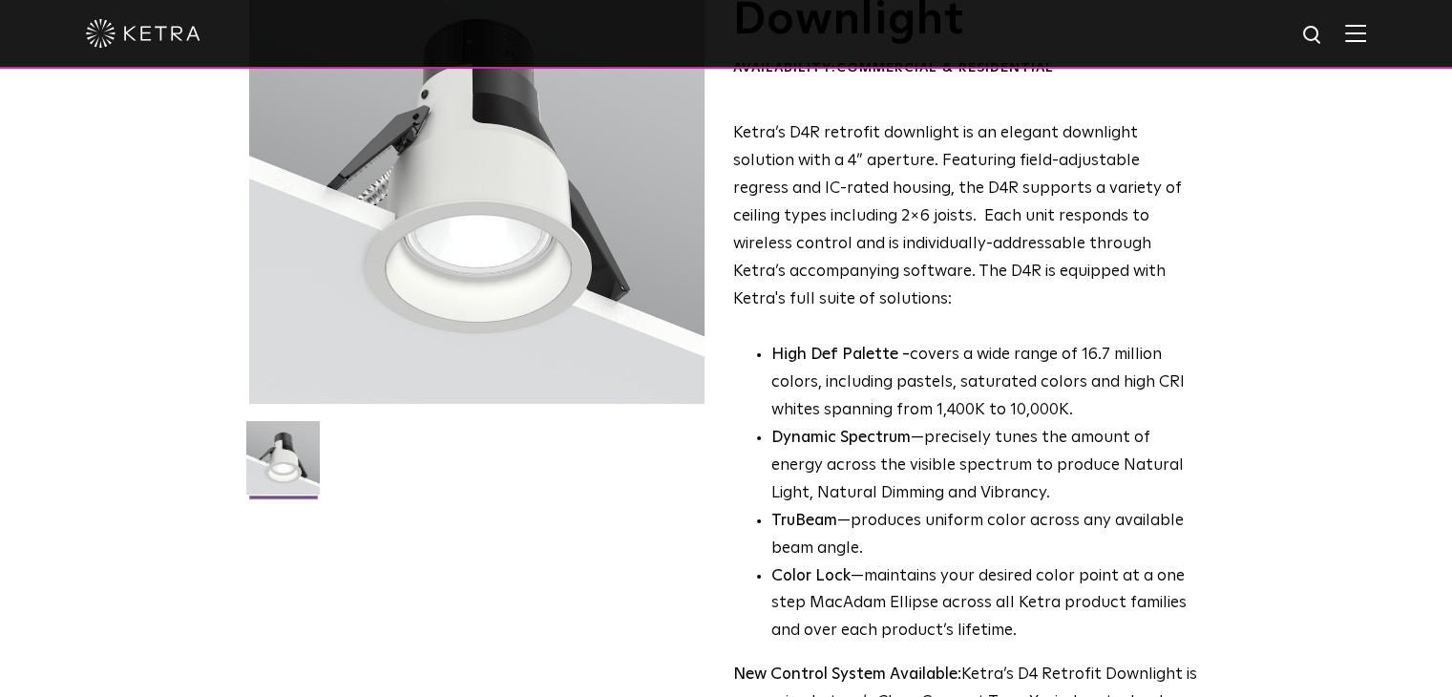
scroll to position [0, 0]
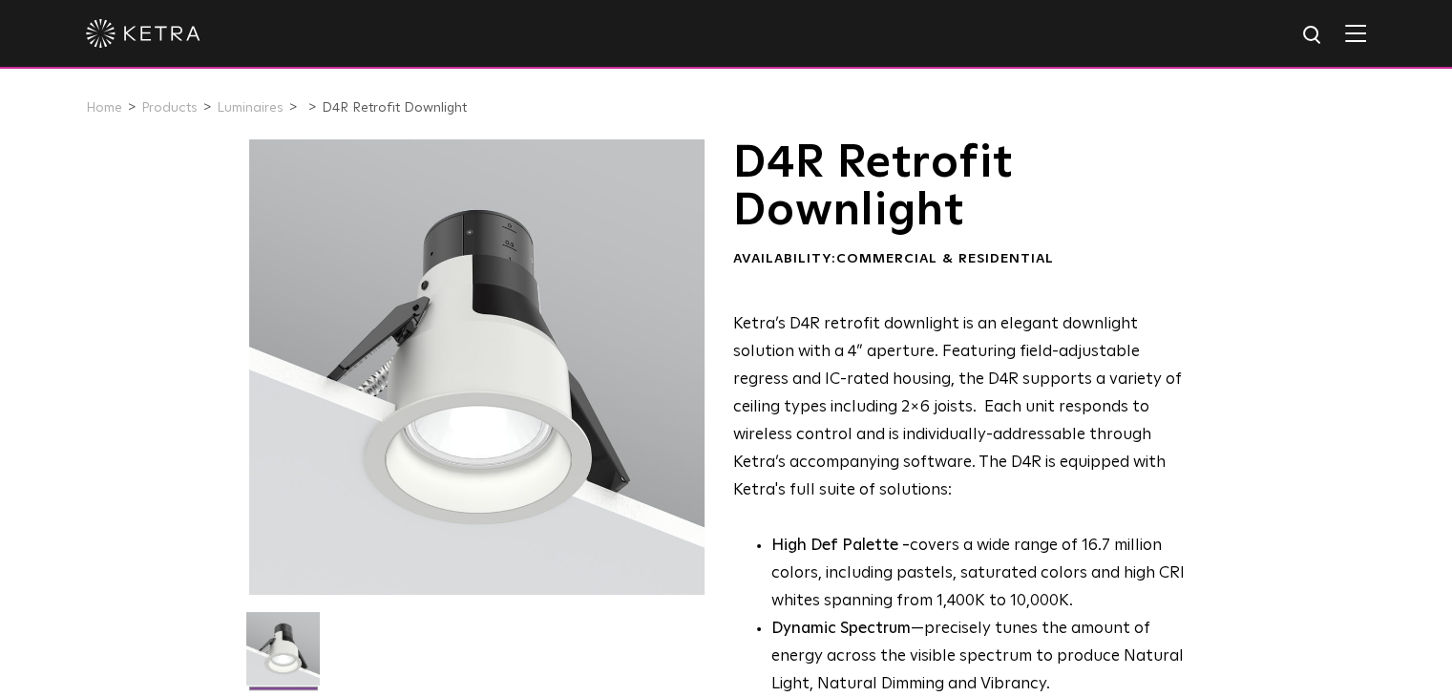
click at [478, 372] on div at bounding box center [476, 366] width 455 height 455
drag, startPoint x: 454, startPoint y: 393, endPoint x: 369, endPoint y: 364, distance: 90.0
click at [369, 364] on div at bounding box center [476, 366] width 455 height 455
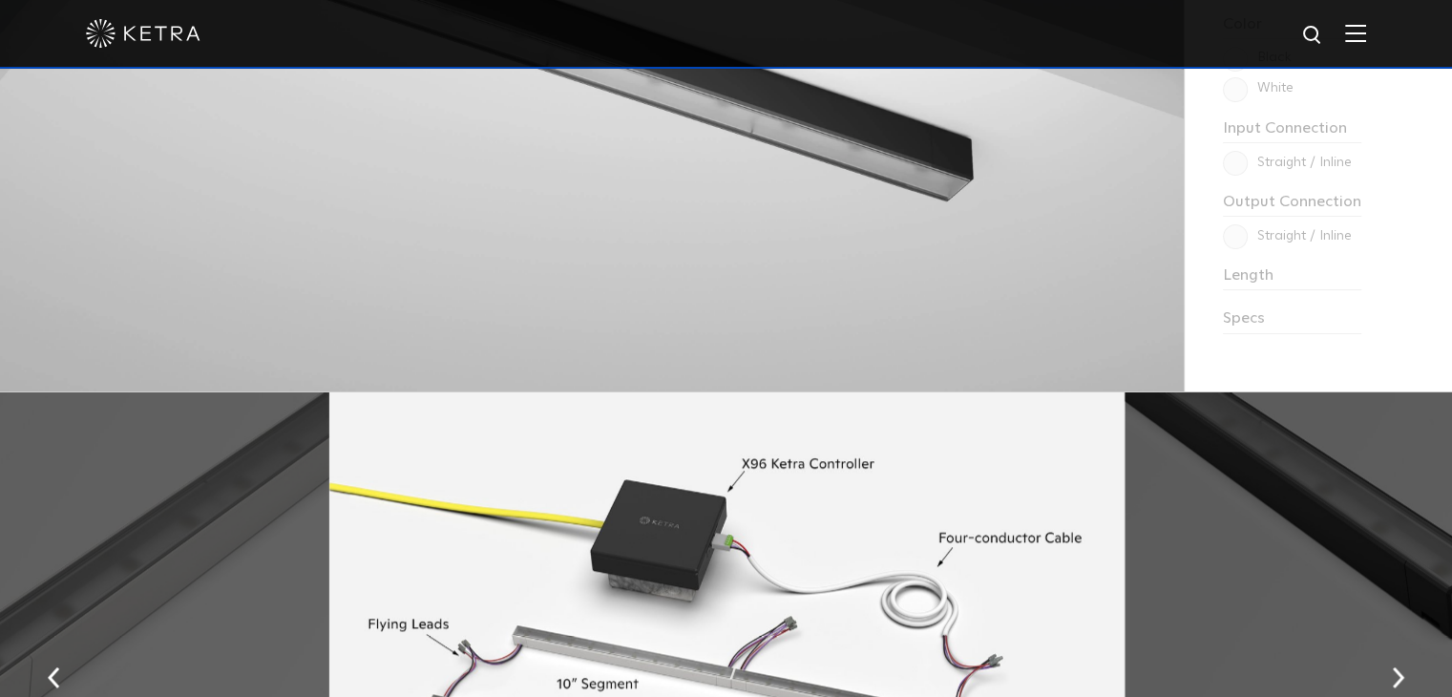
scroll to position [2100, 0]
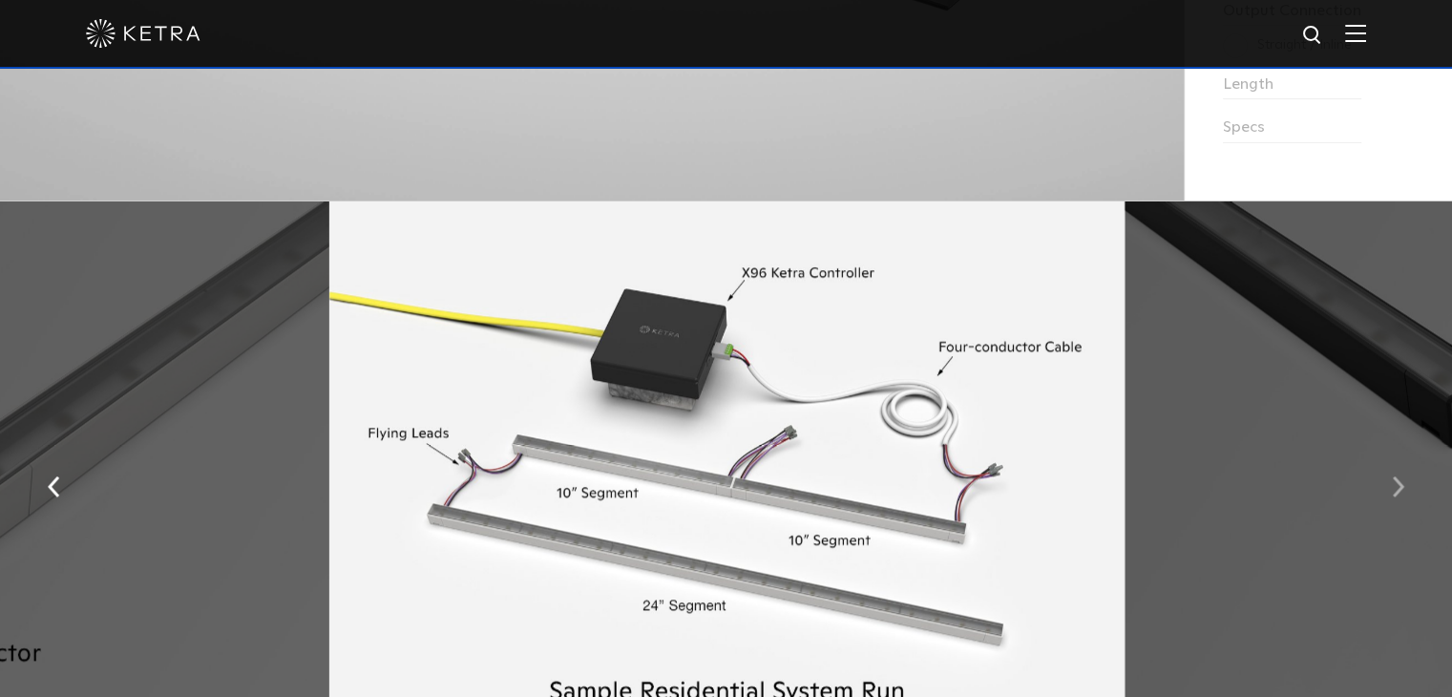
click at [1404, 502] on button "button" at bounding box center [1397, 484] width 41 height 66
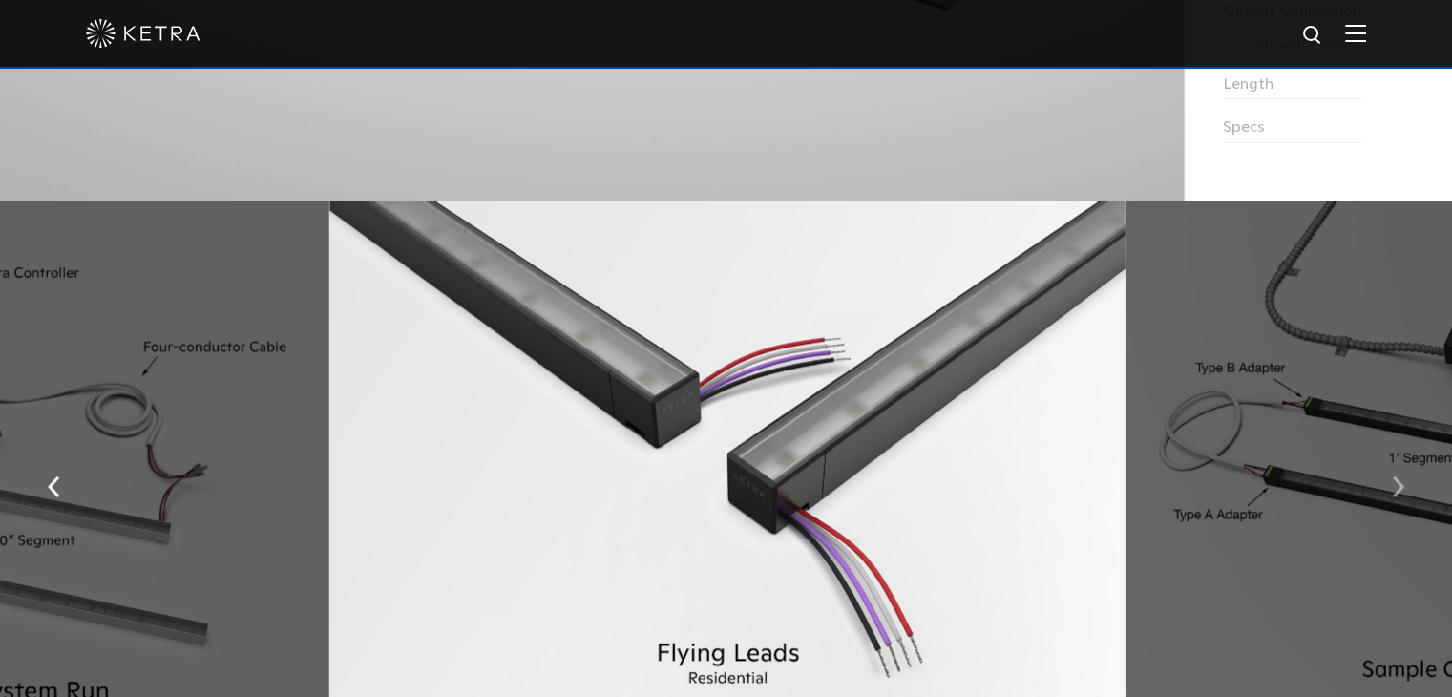
click at [1404, 502] on button "button" at bounding box center [1397, 484] width 41 height 66
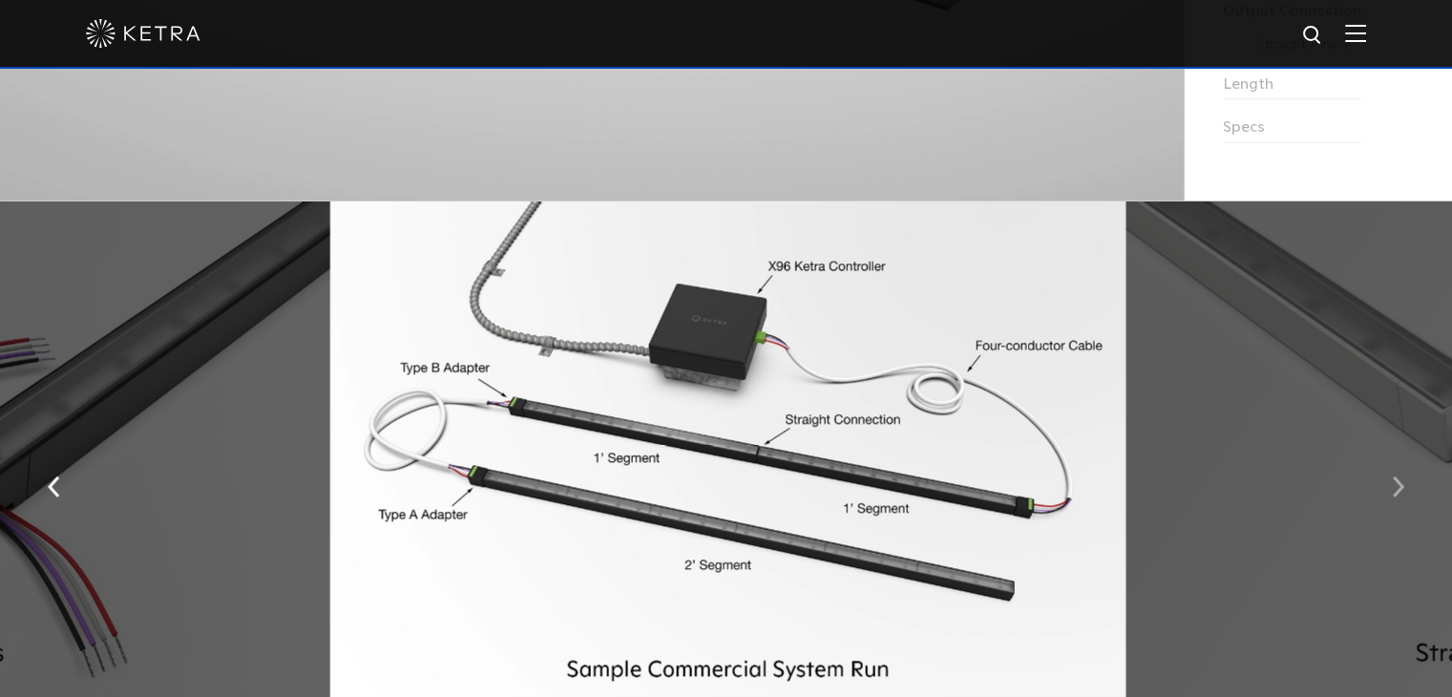
click at [1404, 502] on button "button" at bounding box center [1397, 484] width 41 height 66
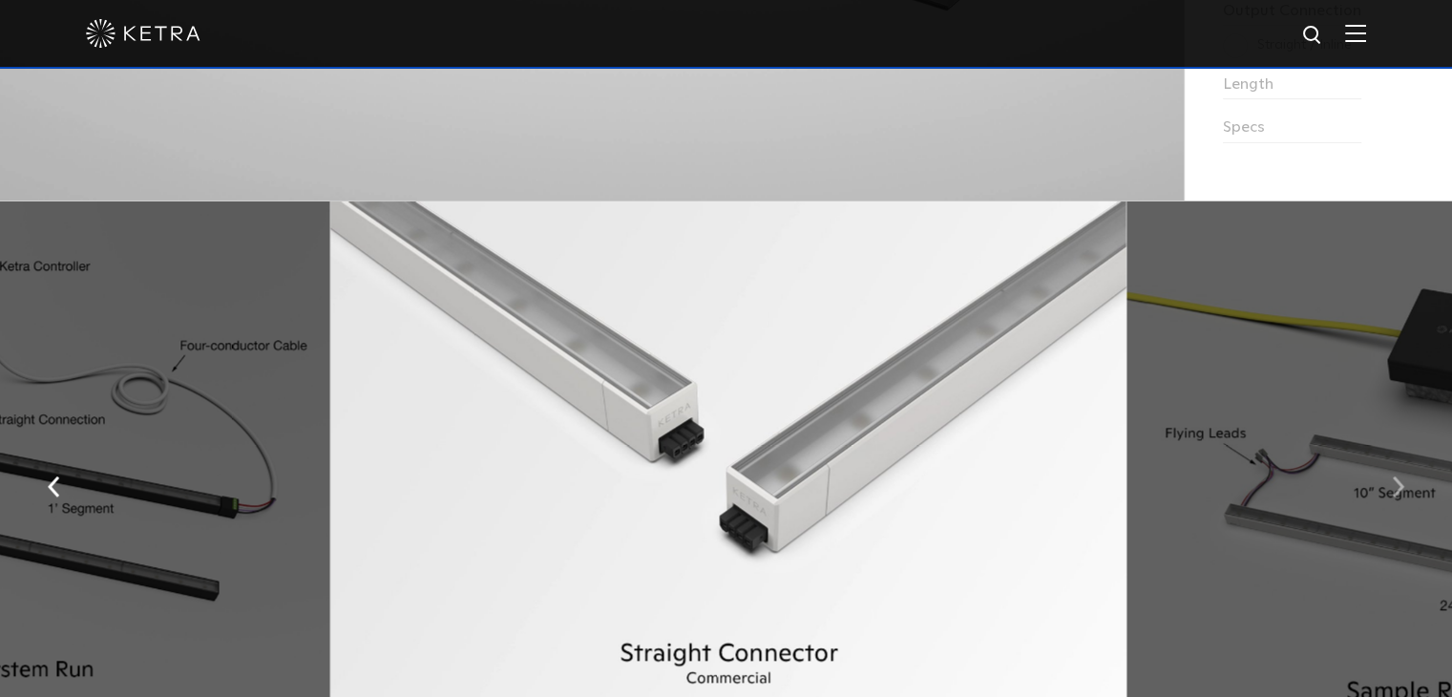
click at [1404, 502] on button "button" at bounding box center [1397, 484] width 41 height 66
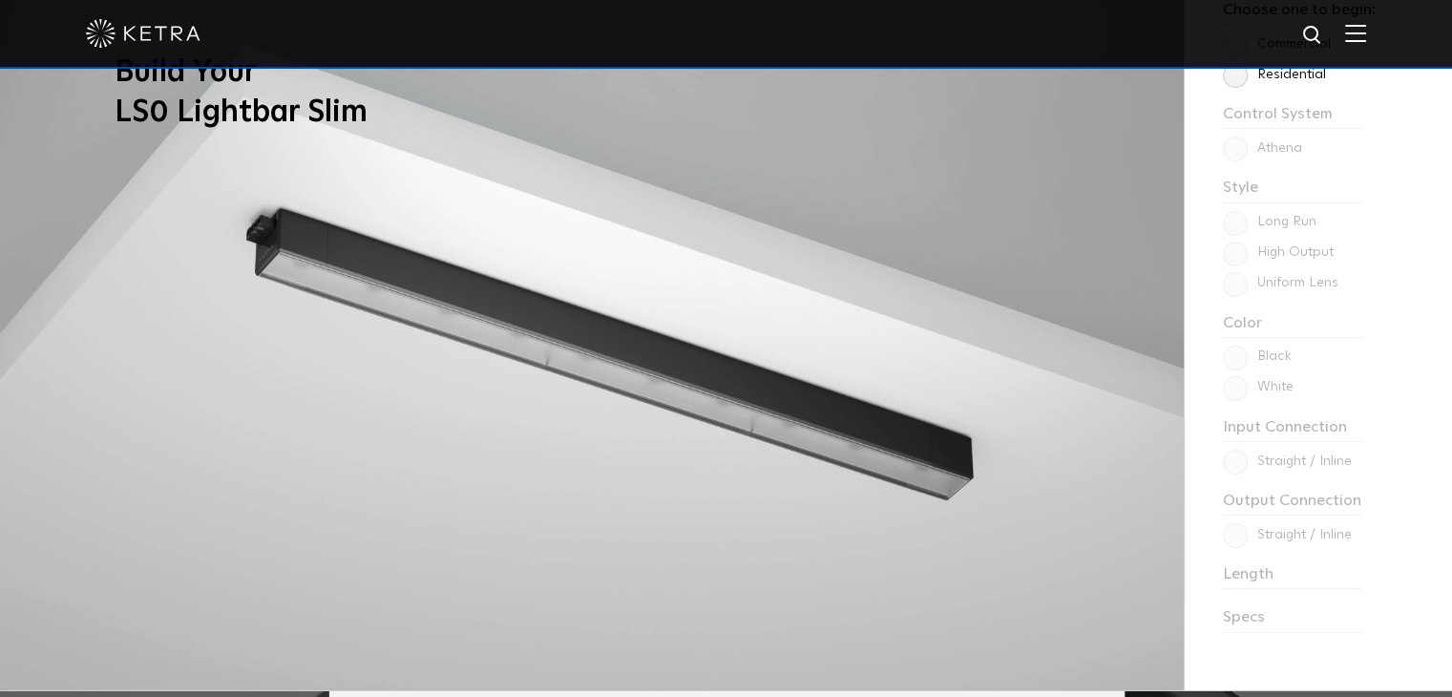
scroll to position [1623, 0]
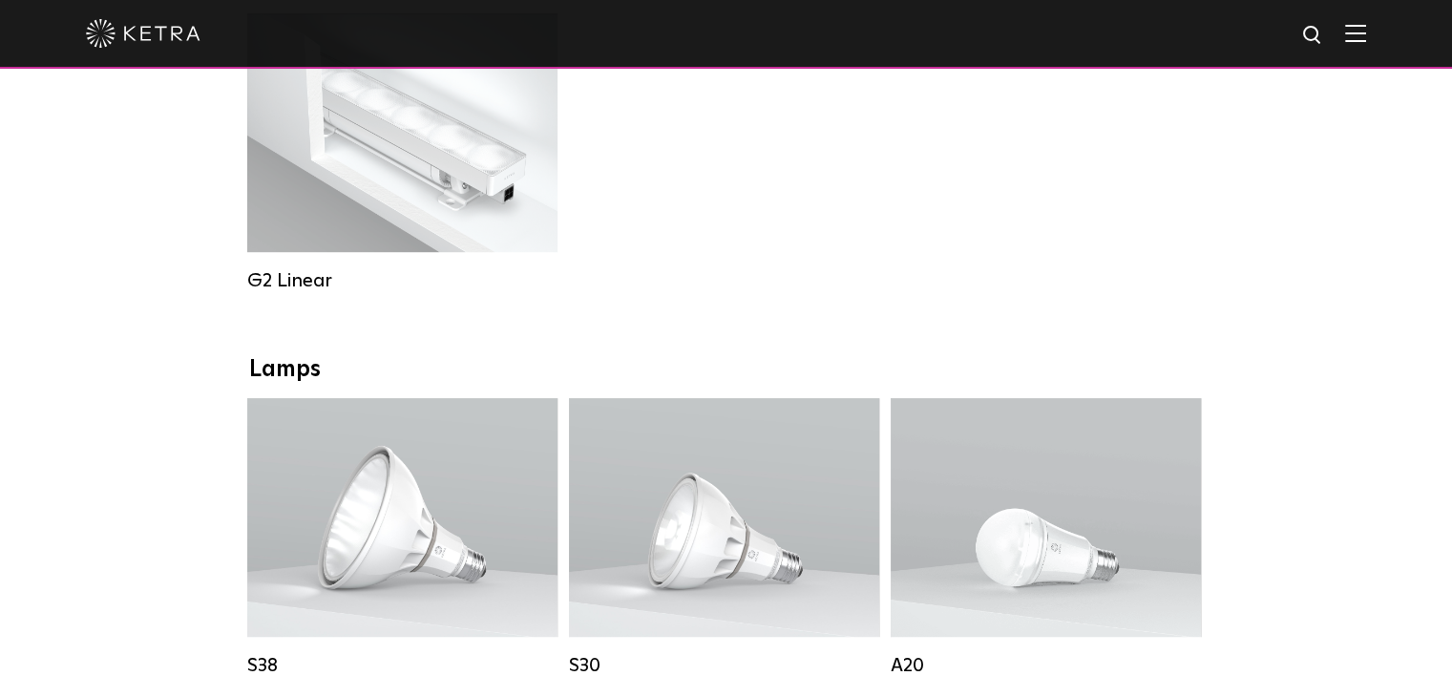
scroll to position [954, 0]
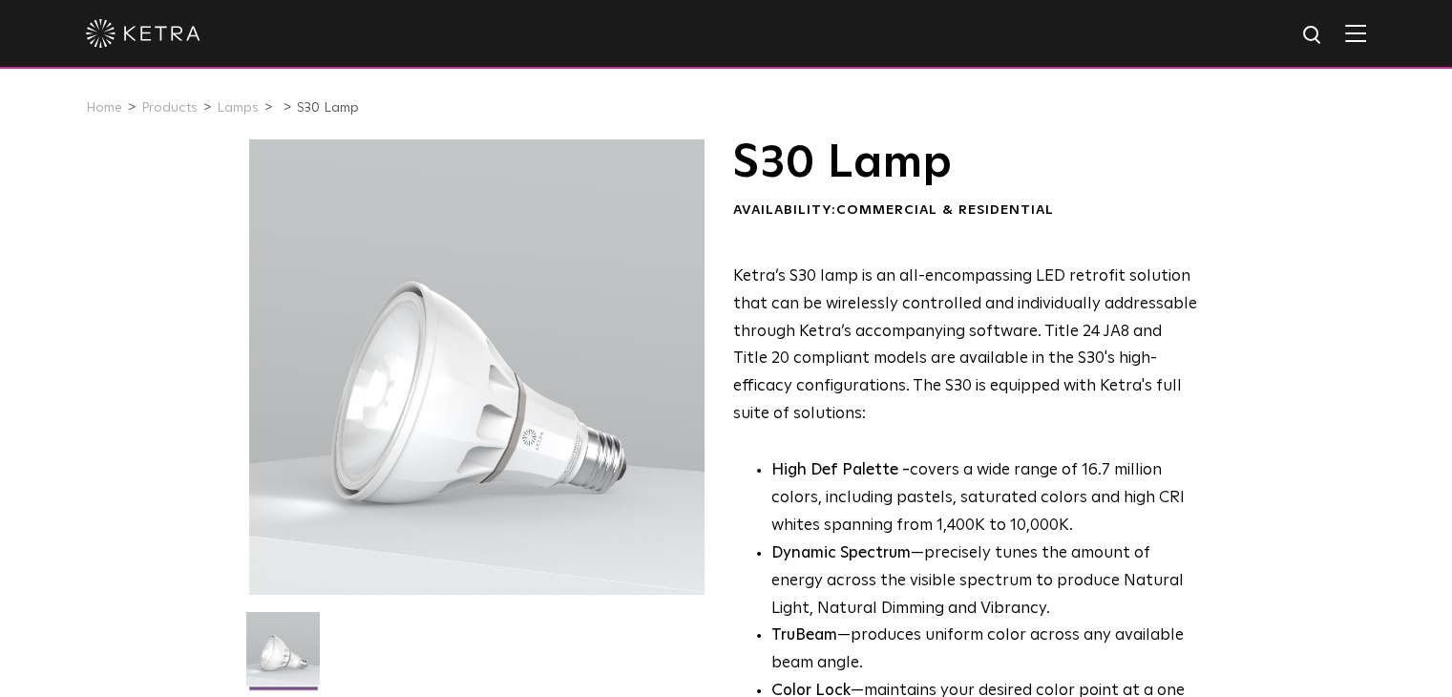
drag, startPoint x: 455, startPoint y: 356, endPoint x: 290, endPoint y: 287, distance: 178.9
click at [290, 287] on div at bounding box center [476, 366] width 455 height 455
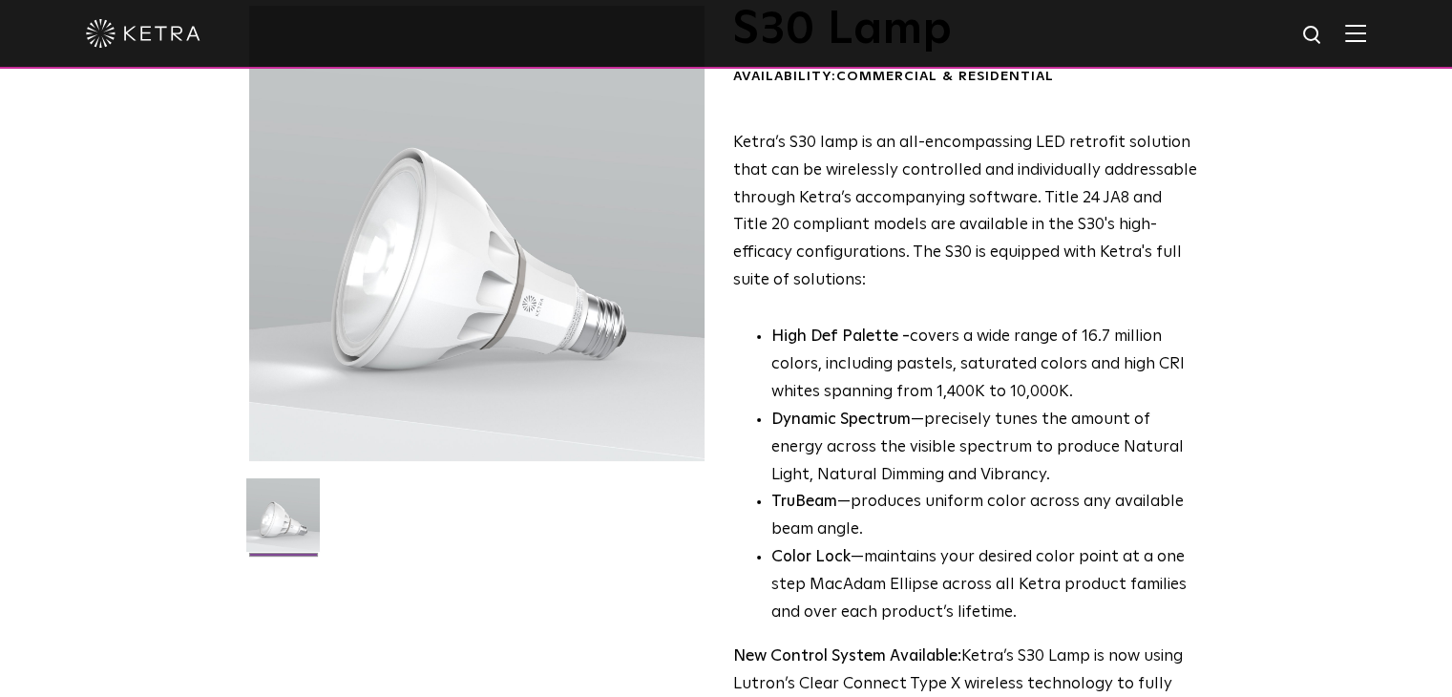
scroll to position [38, 0]
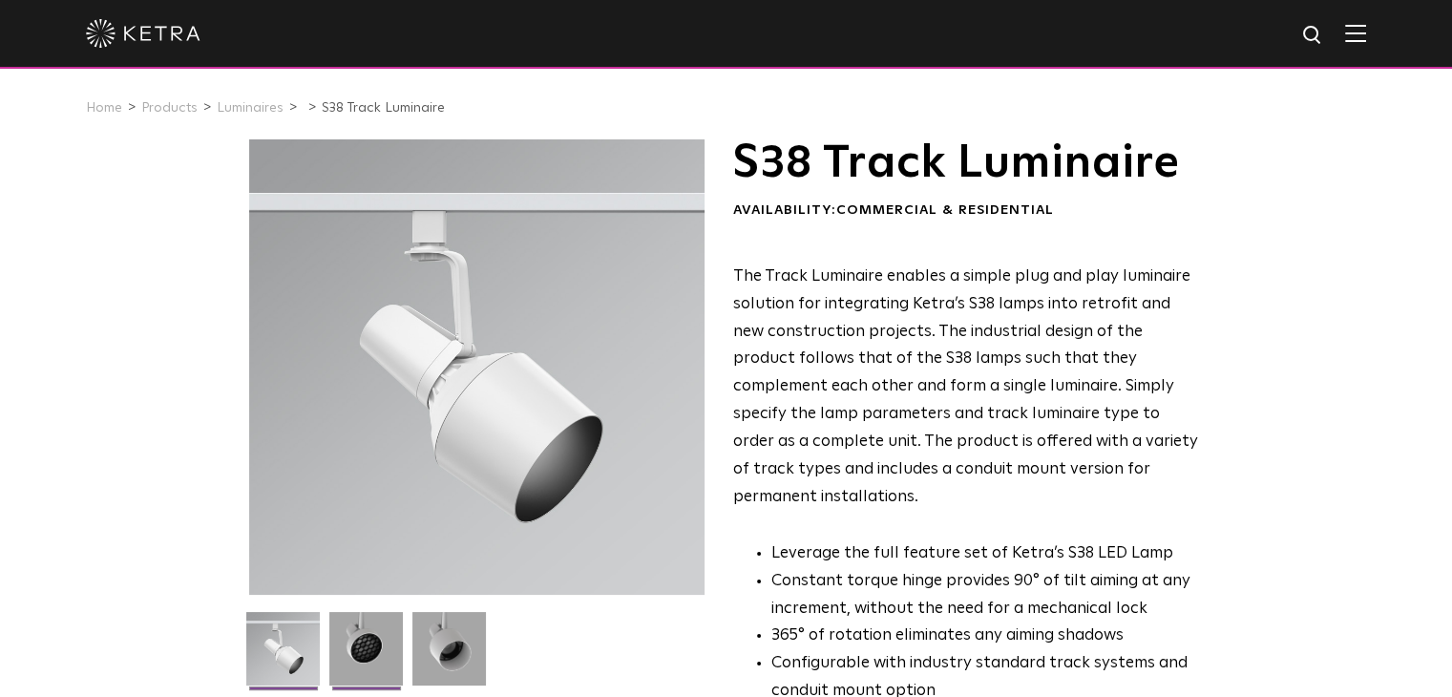
click at [378, 650] on img at bounding box center [365, 656] width 73 height 88
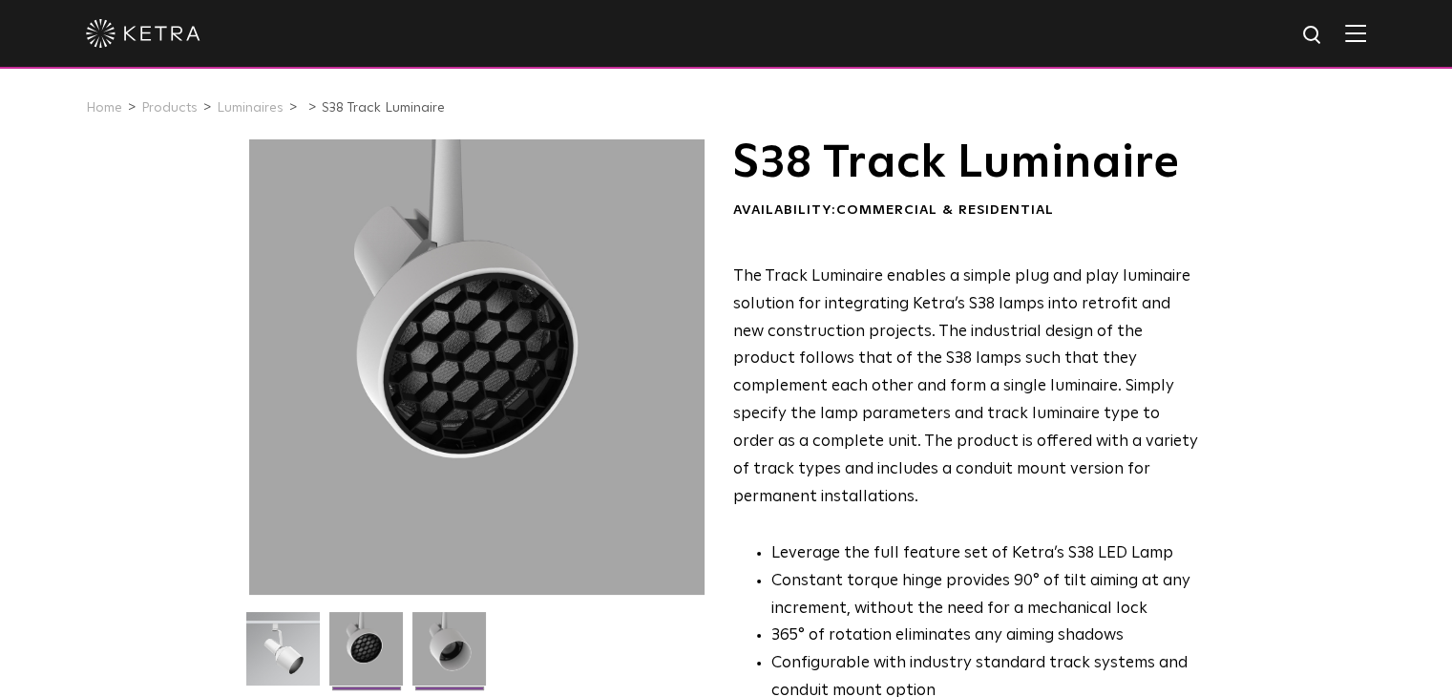
click at [410, 640] on li at bounding box center [449, 656] width 78 height 88
click at [417, 638] on img at bounding box center [448, 656] width 73 height 88
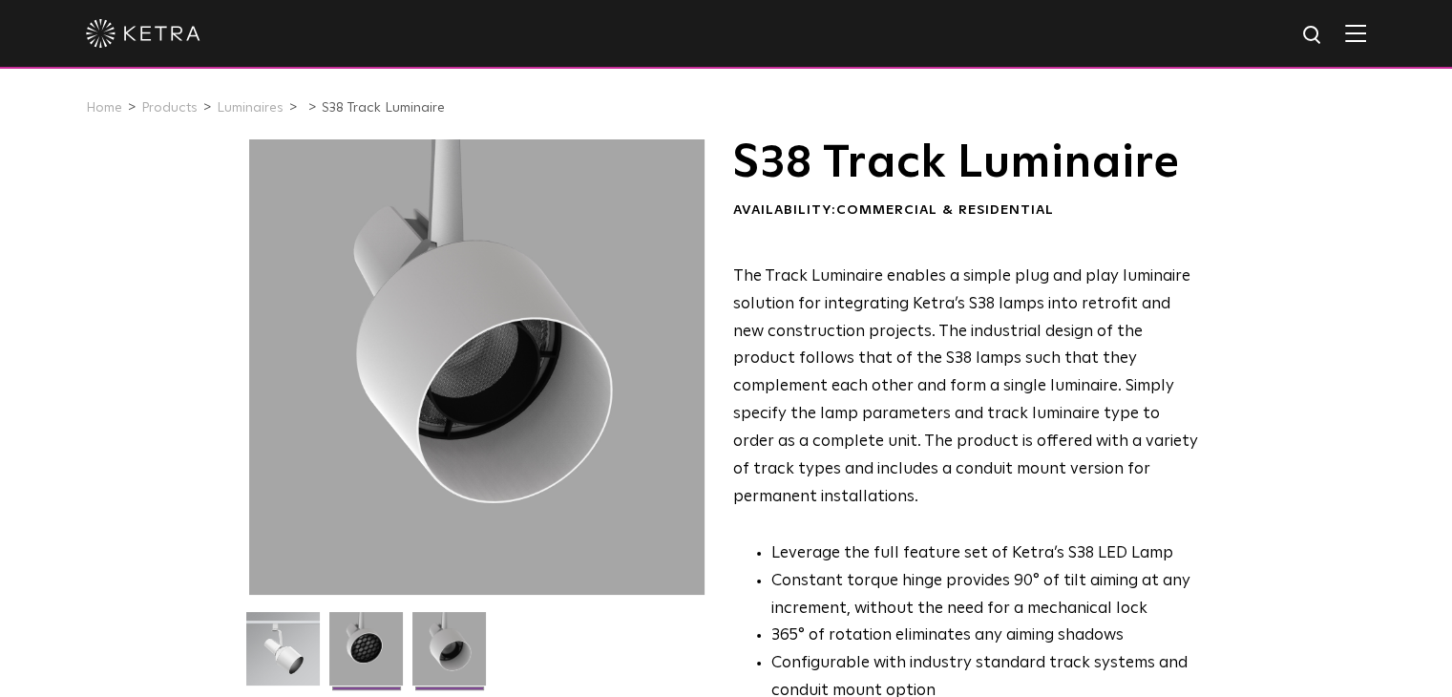
click at [374, 636] on img at bounding box center [365, 656] width 73 height 88
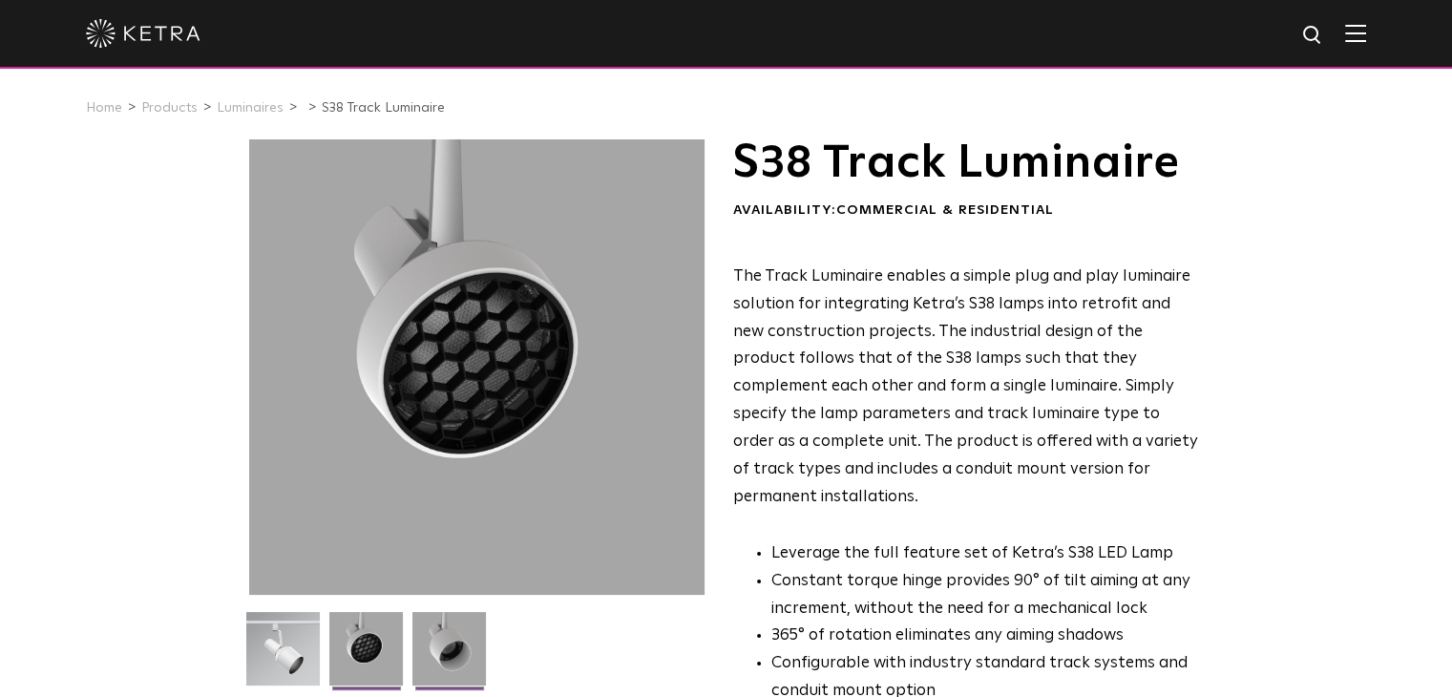
click at [451, 640] on img at bounding box center [448, 656] width 73 height 88
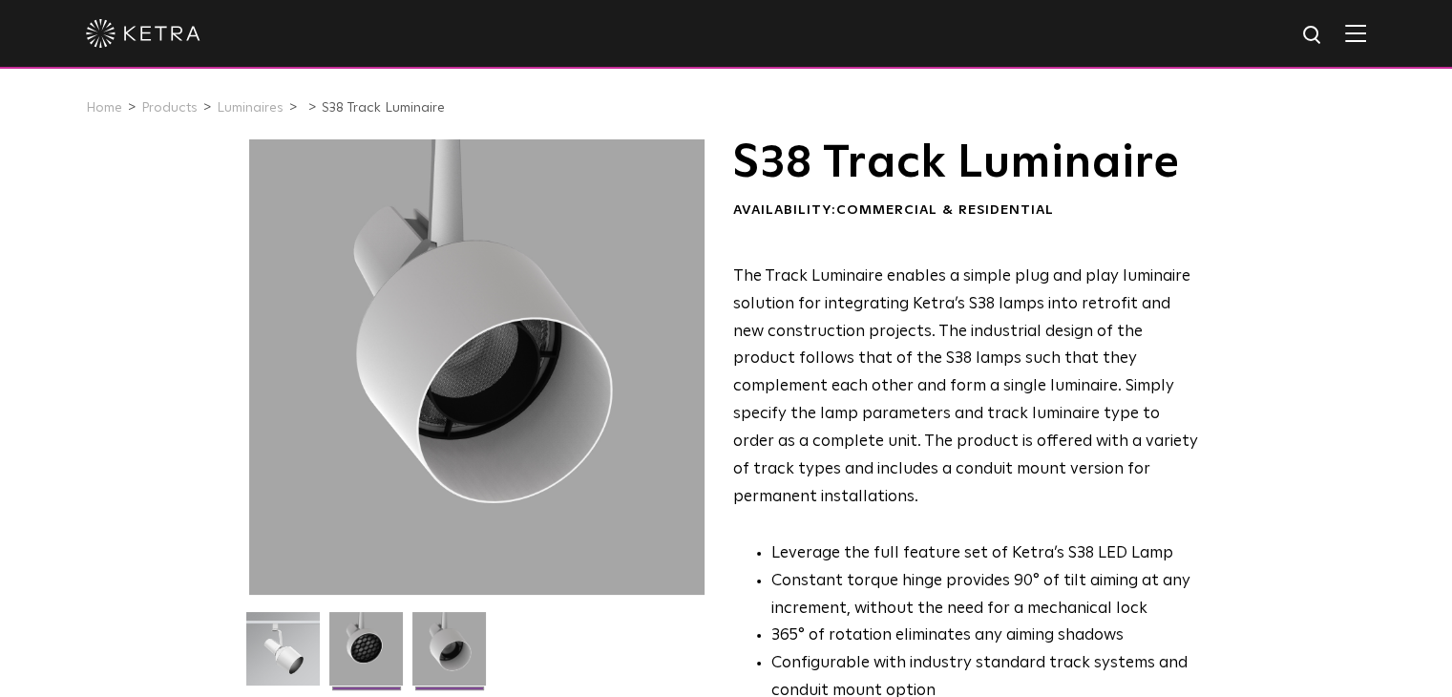
click at [386, 650] on img at bounding box center [365, 656] width 73 height 88
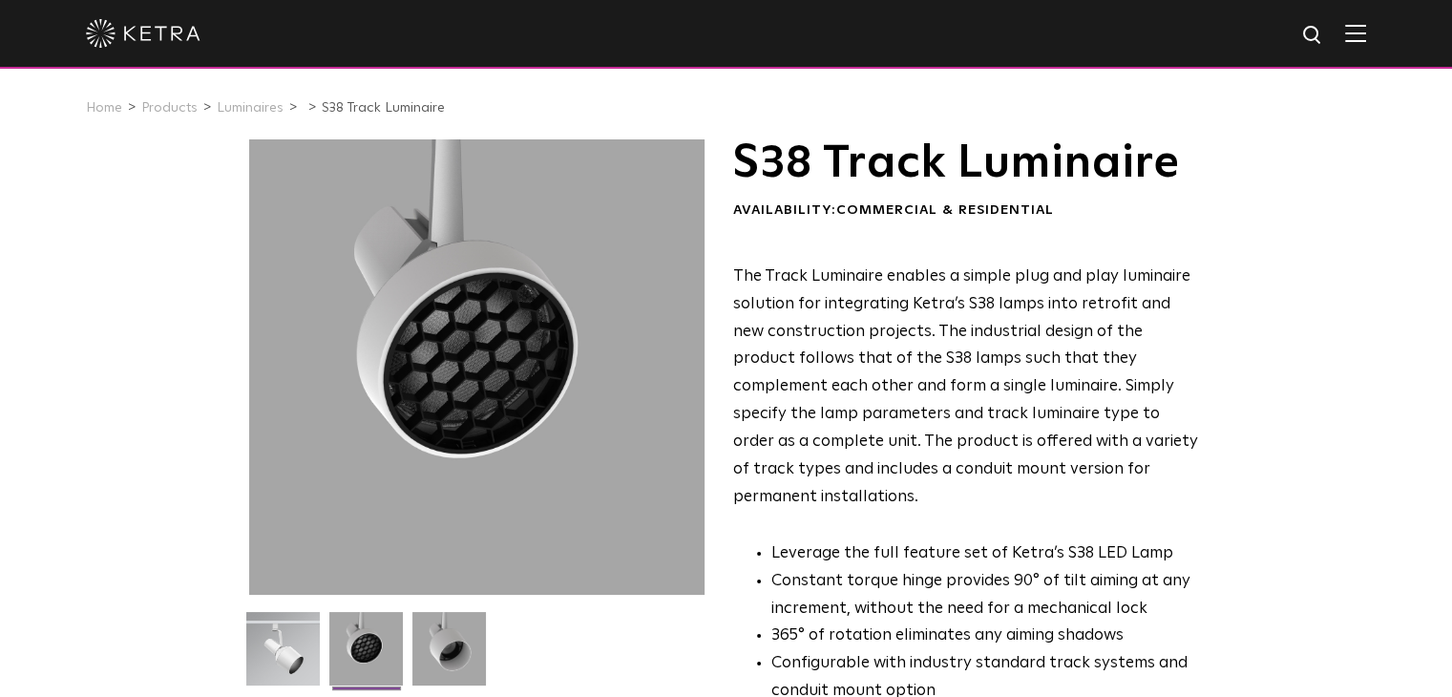
click at [101, 325] on div "S38 Track Luminaire Availability: Commercial & Residential The Track Luminaire …" at bounding box center [726, 590] width 1452 height 902
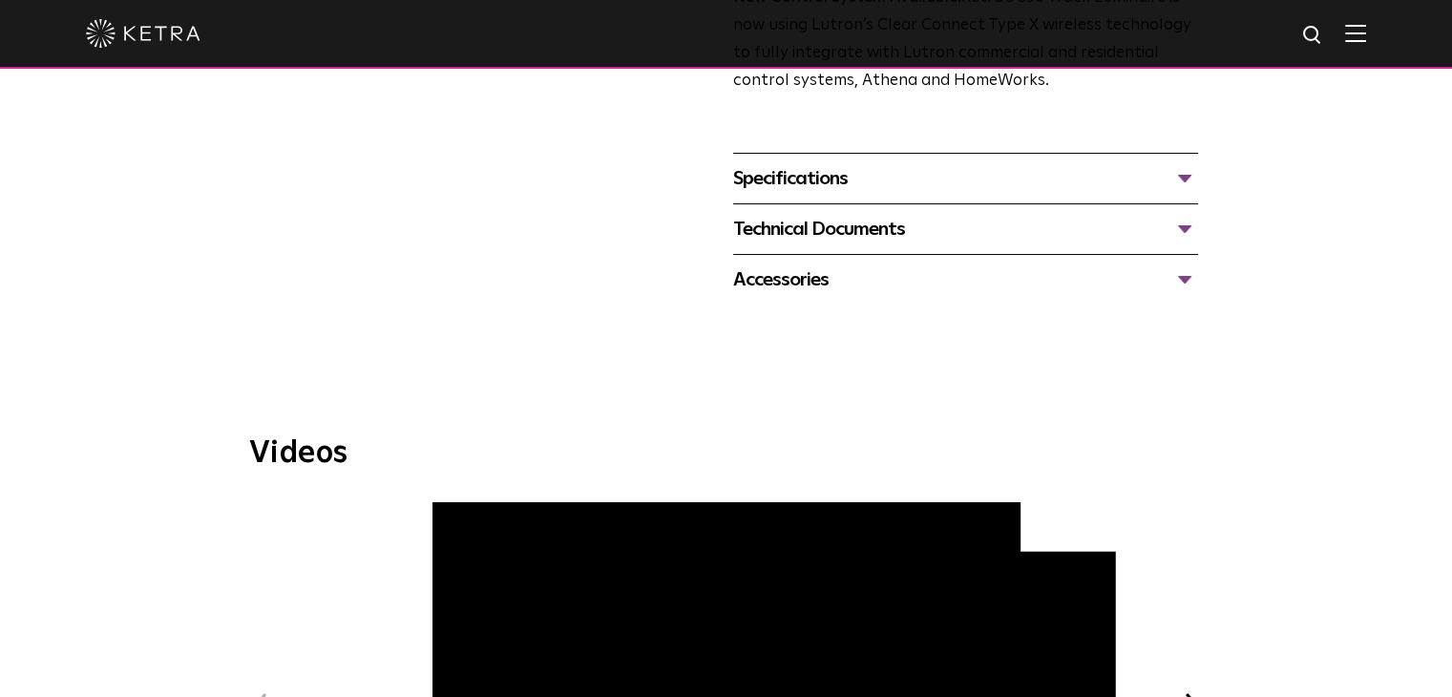
scroll to position [382, 0]
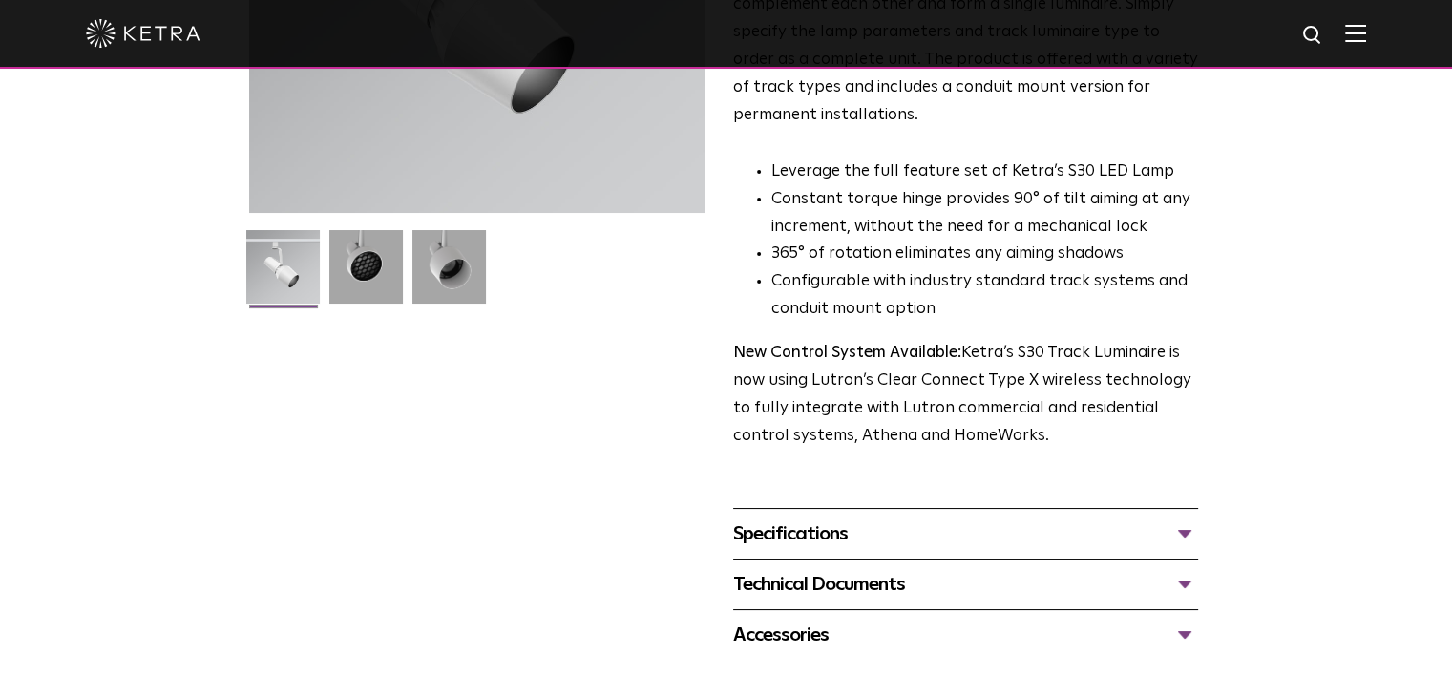
click at [806, 519] on div "Specifications" at bounding box center [965, 533] width 465 height 31
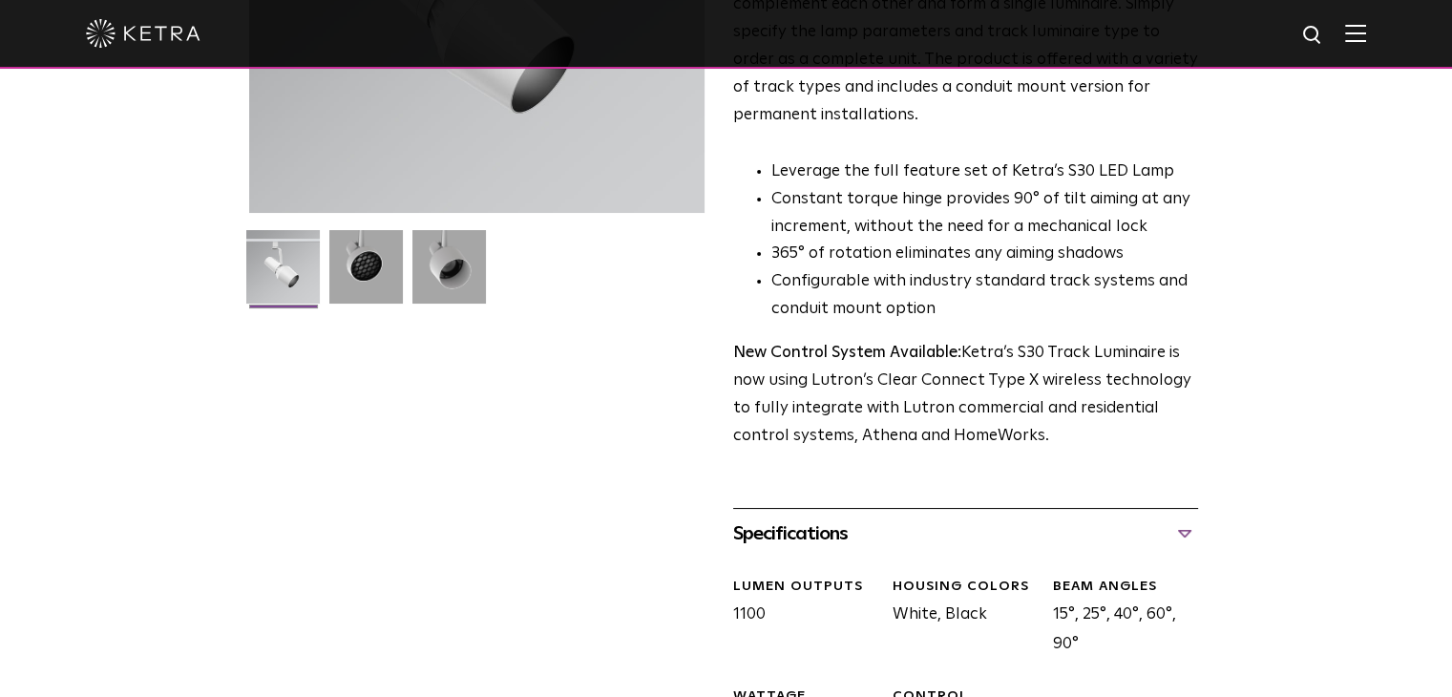
click at [806, 519] on div "Specifications" at bounding box center [965, 533] width 465 height 31
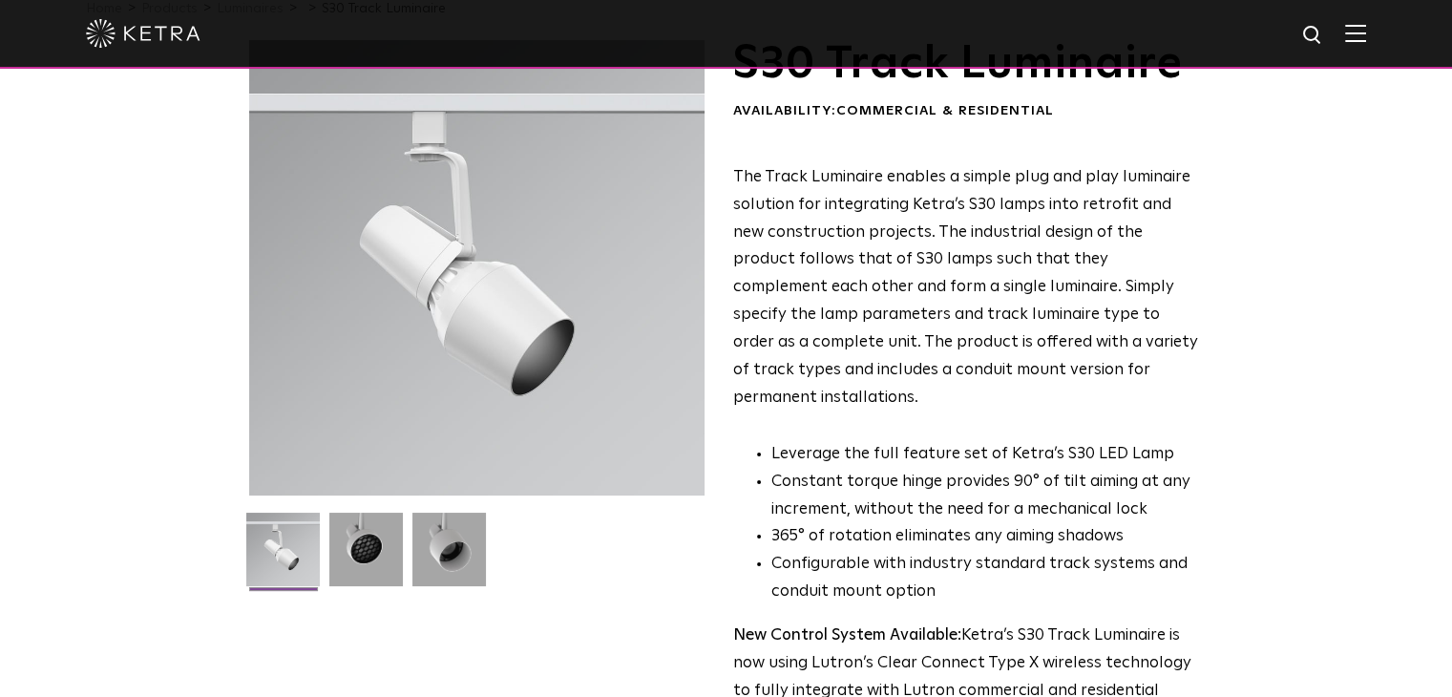
scroll to position [0, 0]
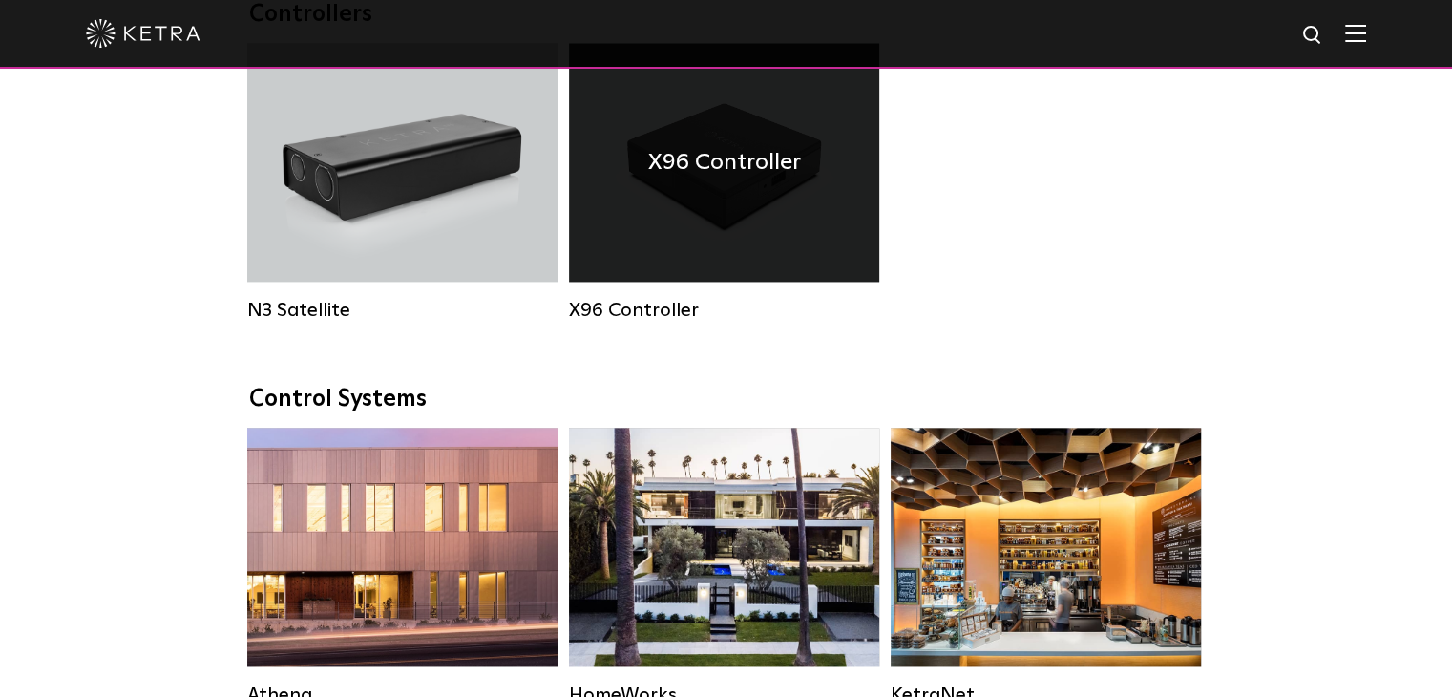
scroll to position [2863, 0]
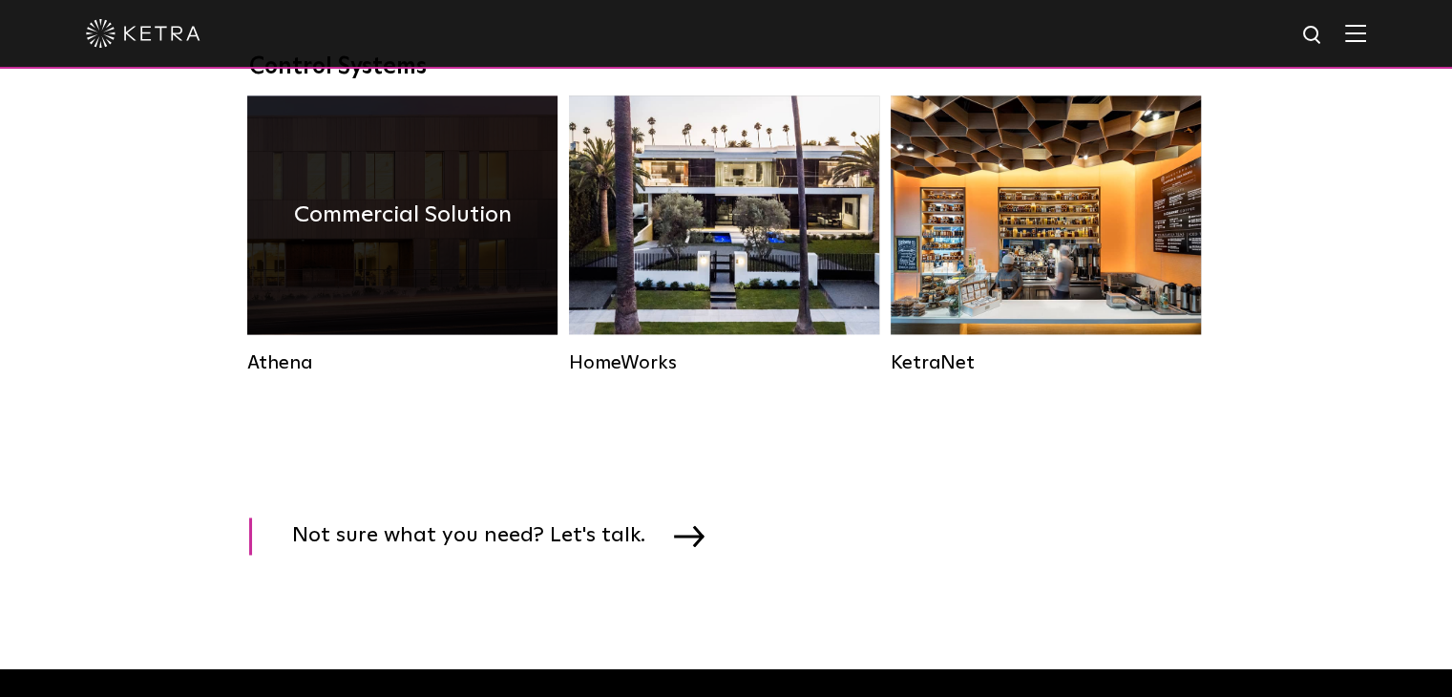
click at [345, 233] on h4 "Commercial Solution" at bounding box center [403, 215] width 218 height 36
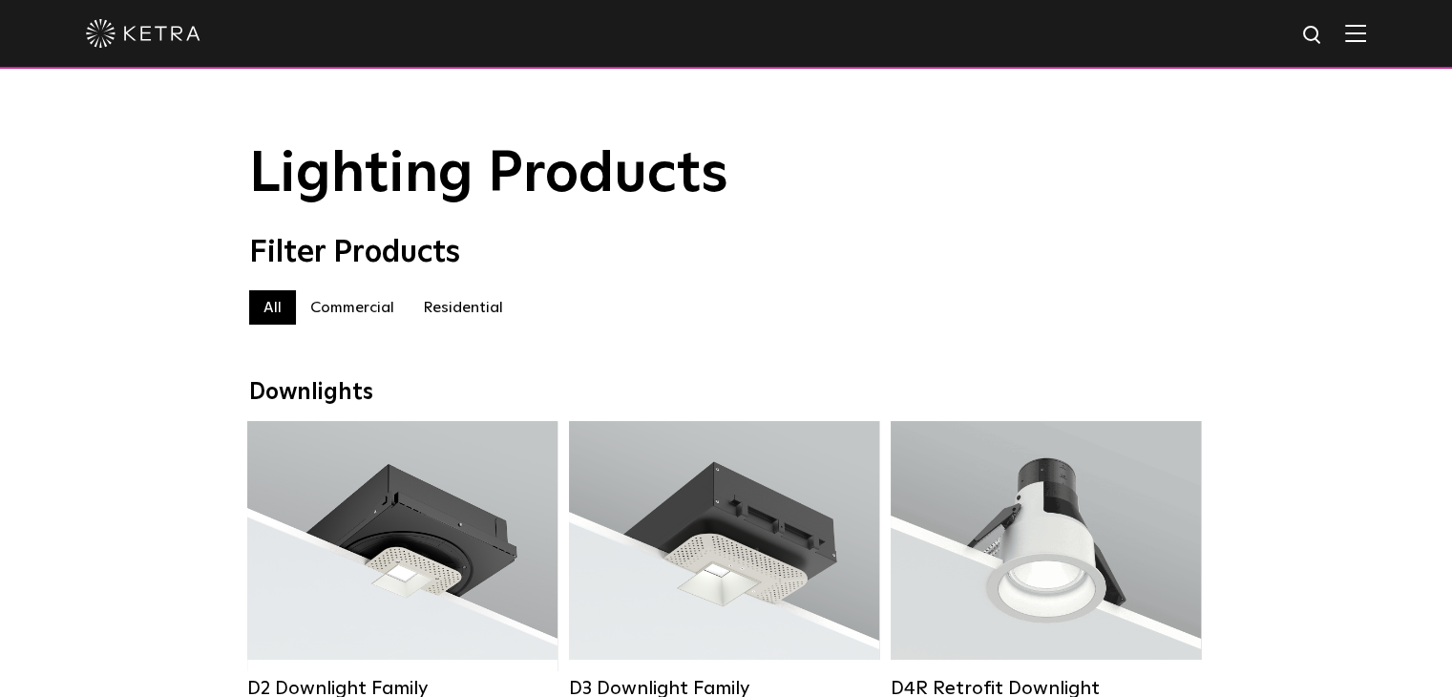
click at [338, 304] on label "Commercial" at bounding box center [352, 307] width 113 height 34
click at [262, 315] on label "All" at bounding box center [272, 307] width 47 height 34
click at [437, 310] on label "Residential" at bounding box center [463, 307] width 109 height 34
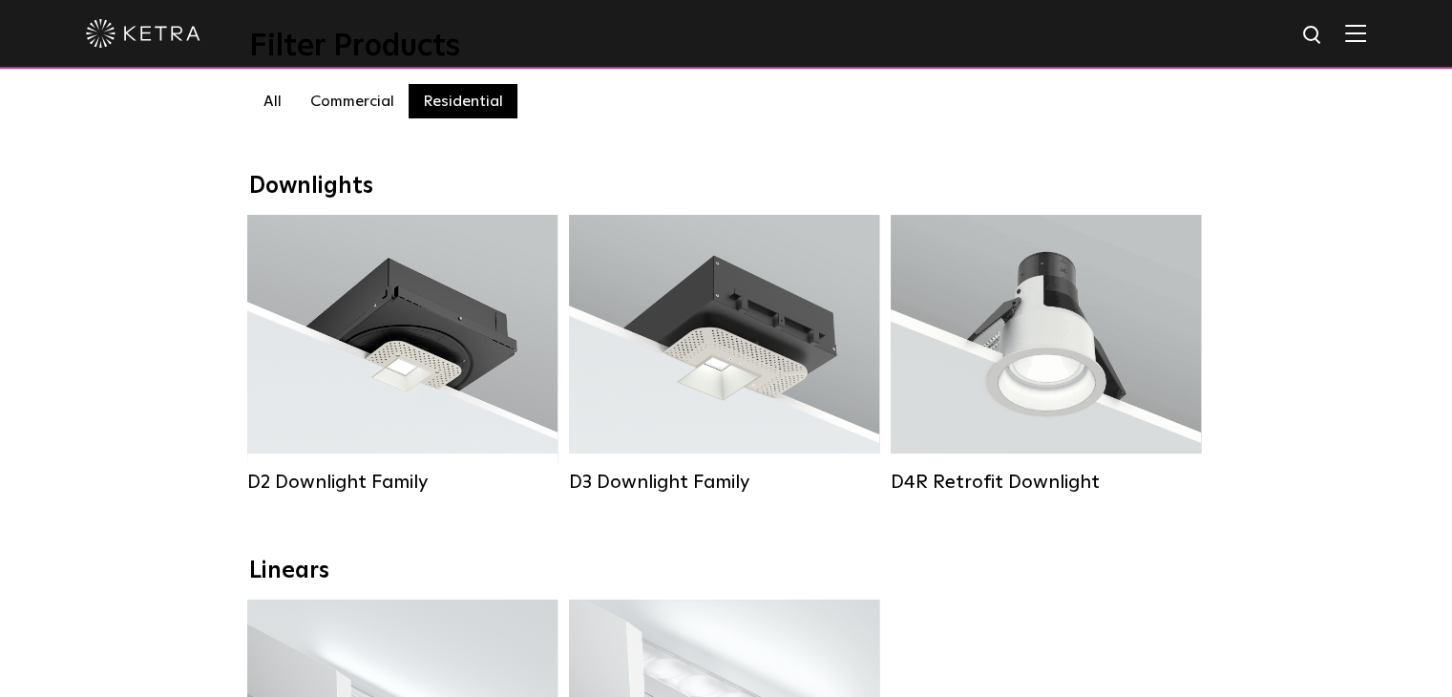
scroll to position [95, 0]
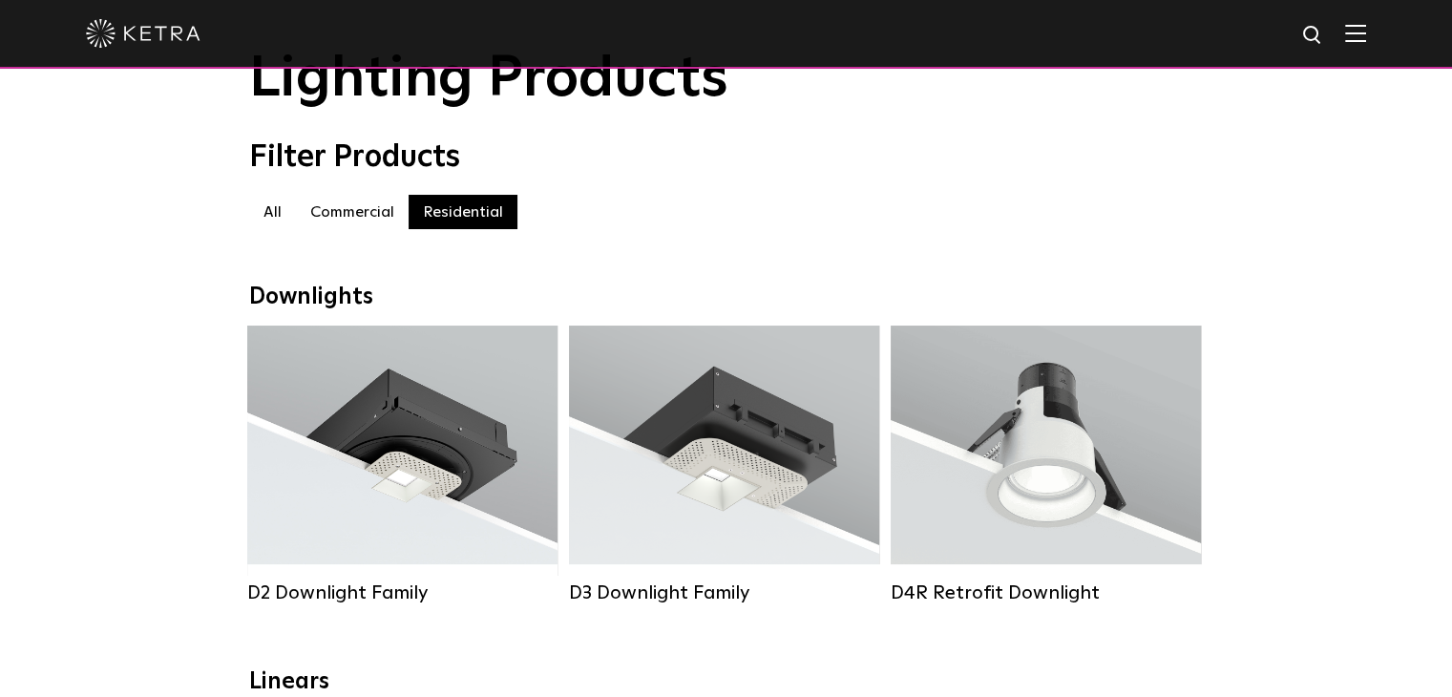
click at [336, 222] on label "Commercial" at bounding box center [352, 212] width 113 height 34
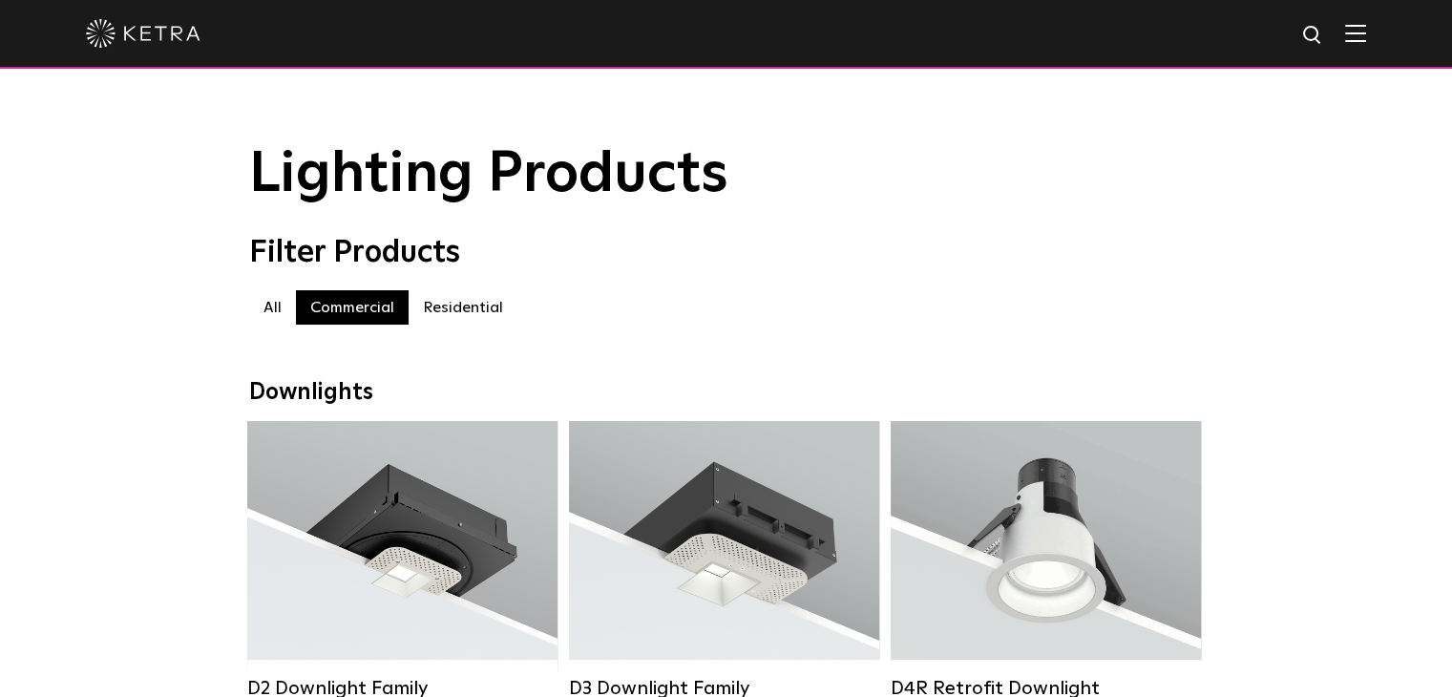
click at [1382, 26] on div at bounding box center [726, 34] width 1452 height 69
click at [1366, 27] on img at bounding box center [1355, 33] width 21 height 18
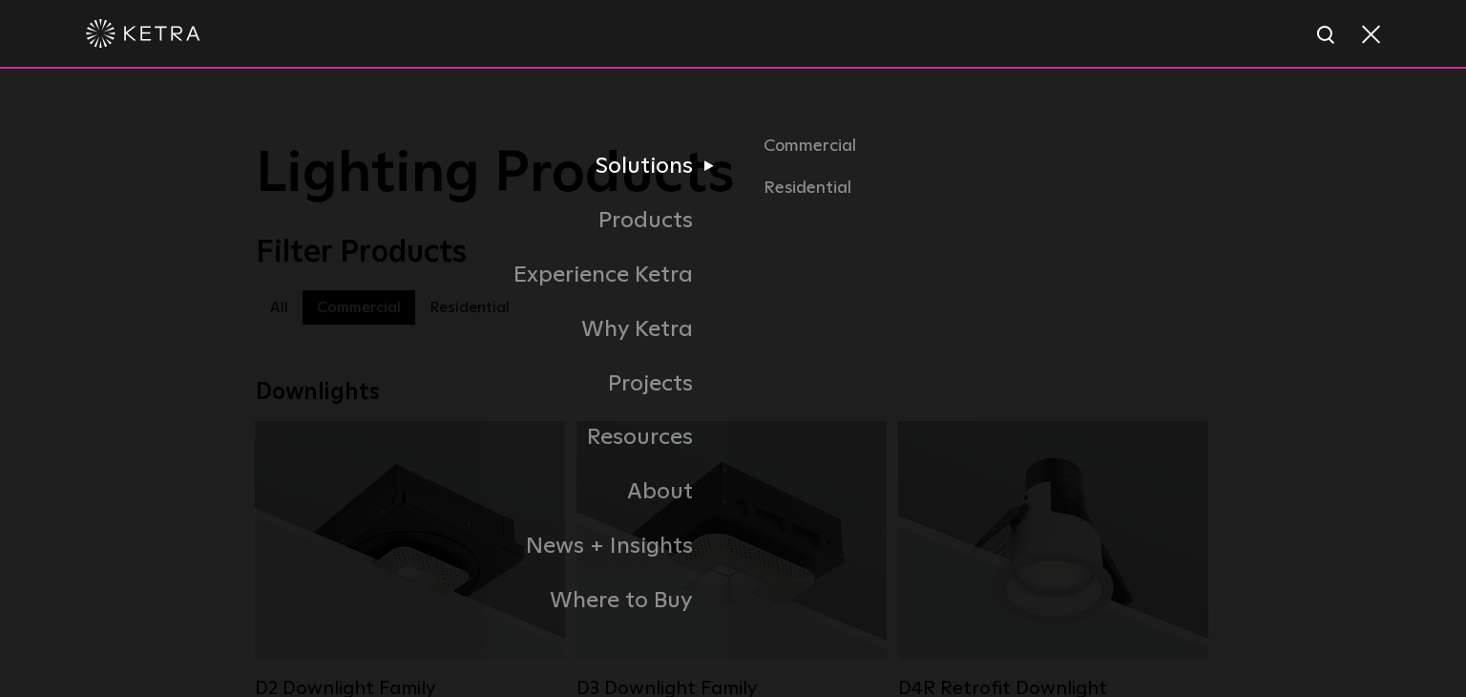
click at [391, 167] on link "Solutions" at bounding box center [494, 166] width 477 height 54
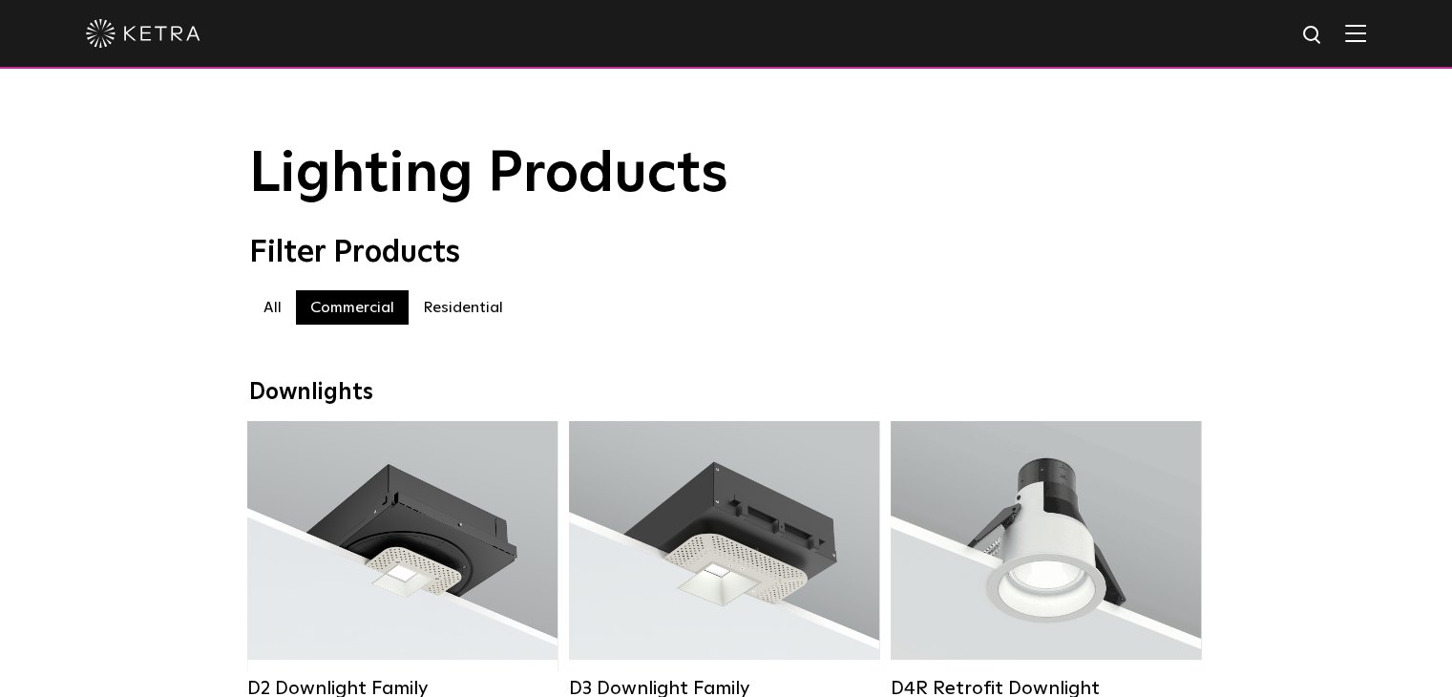
click at [272, 311] on label "All" at bounding box center [272, 307] width 47 height 34
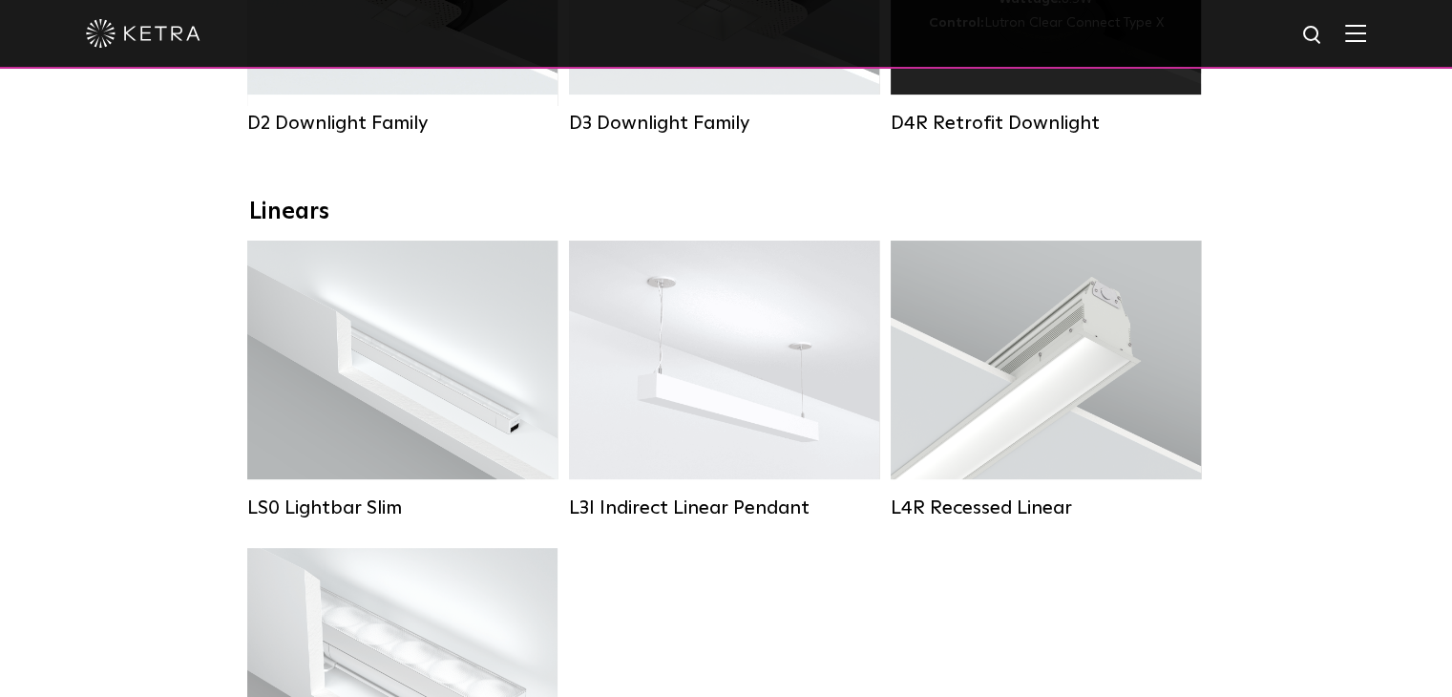
scroll to position [573, 0]
